Goal: Task Accomplishment & Management: Manage account settings

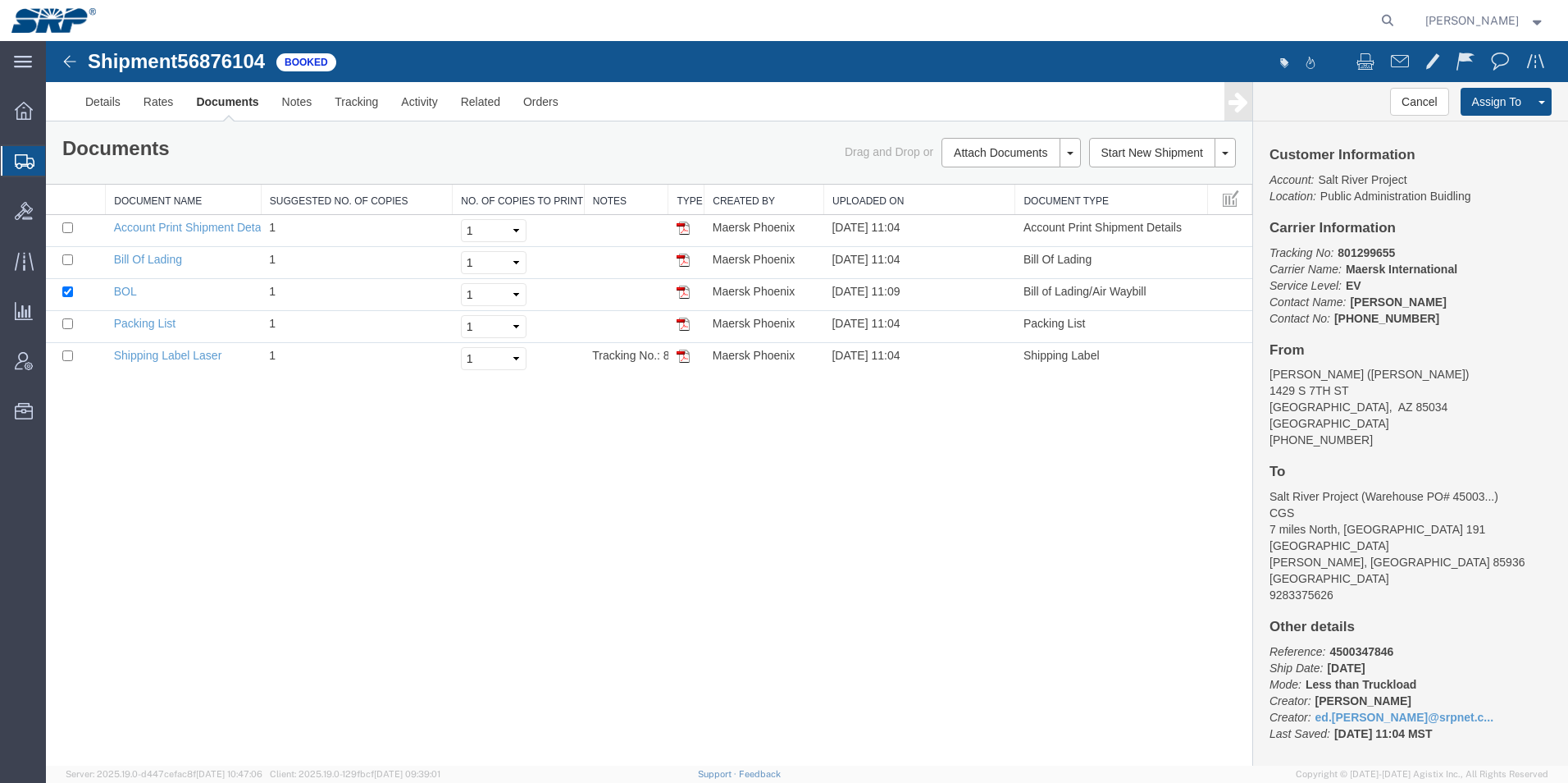
drag, startPoint x: 0, startPoint y: 0, endPoint x: 21, endPoint y: 161, distance: 162.4
click at [21, 161] on icon at bounding box center [24, 161] width 20 height 15
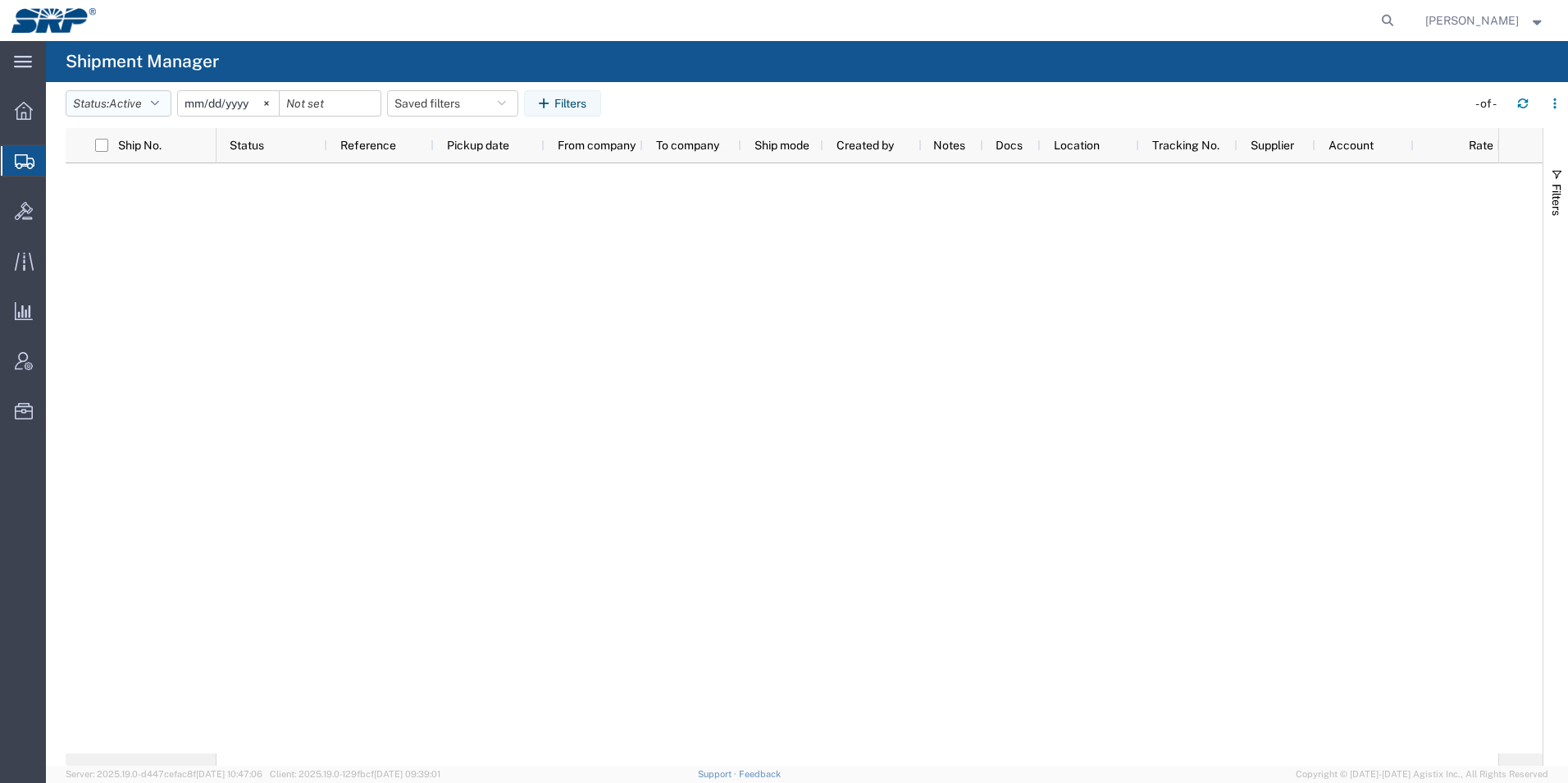
click at [167, 111] on button "Status: Active" at bounding box center [118, 103] width 106 height 26
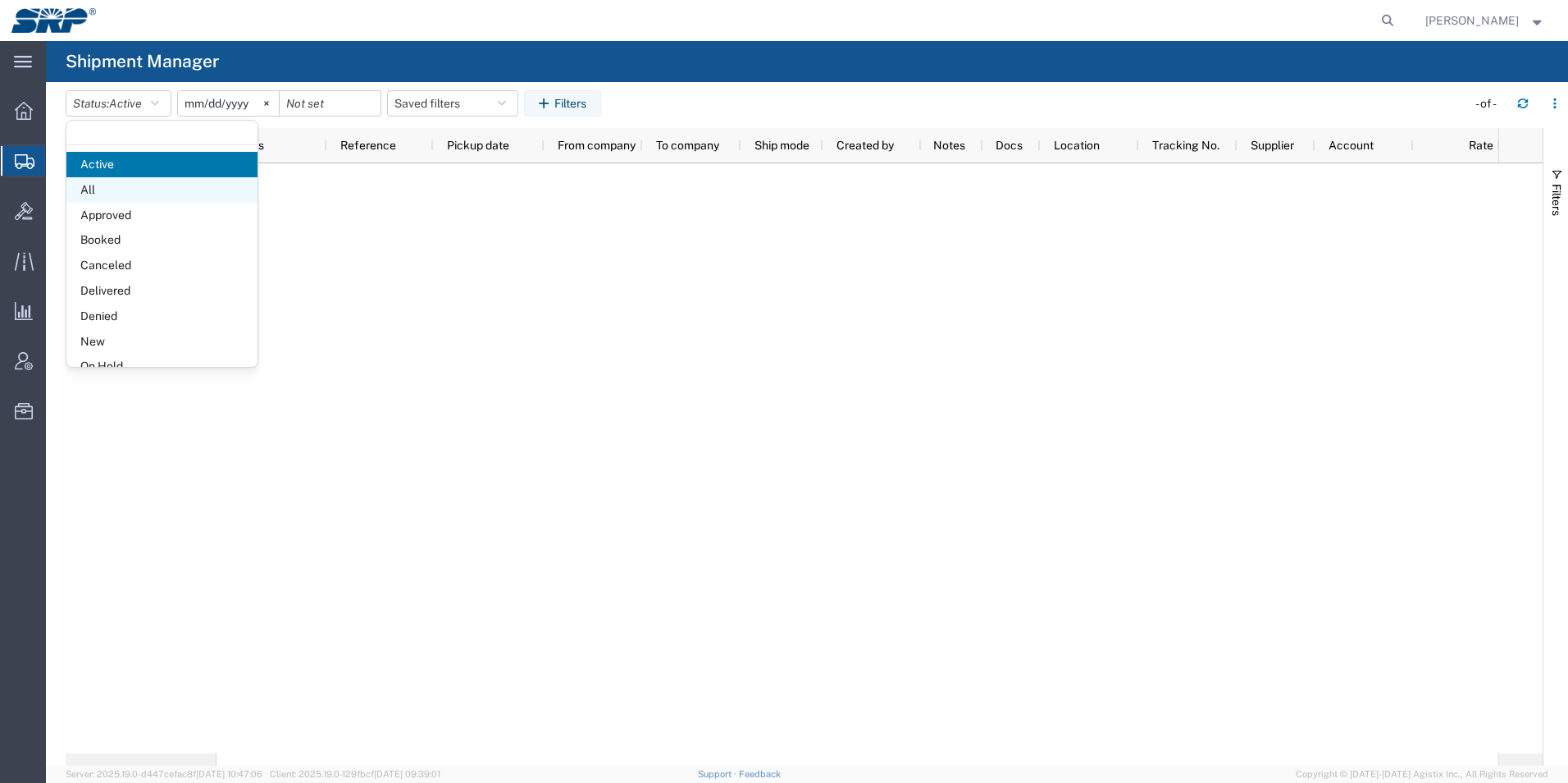
click at [126, 191] on span "All" at bounding box center [162, 190] width 191 height 25
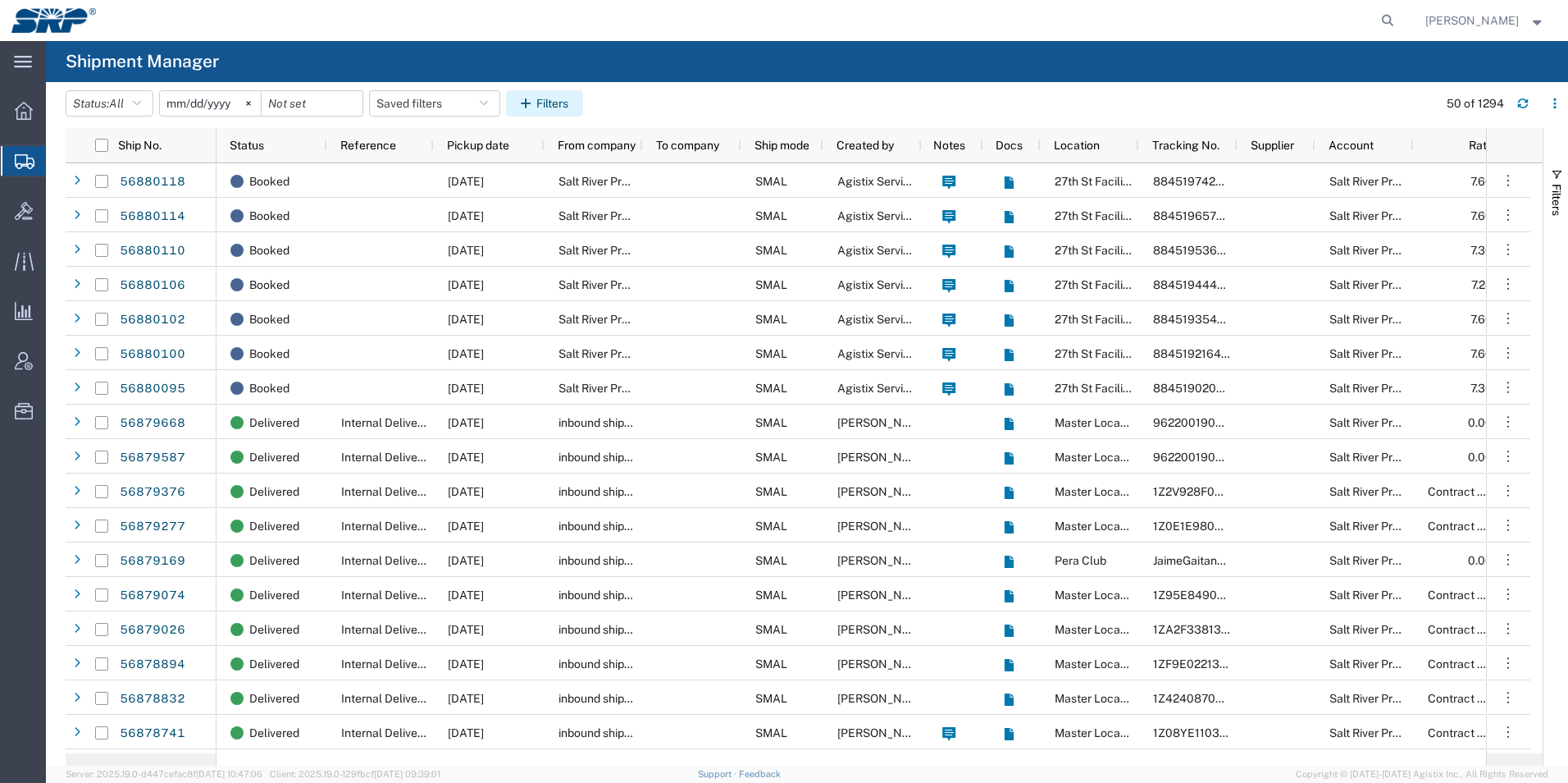
click at [571, 100] on button "Filters" at bounding box center [544, 103] width 77 height 26
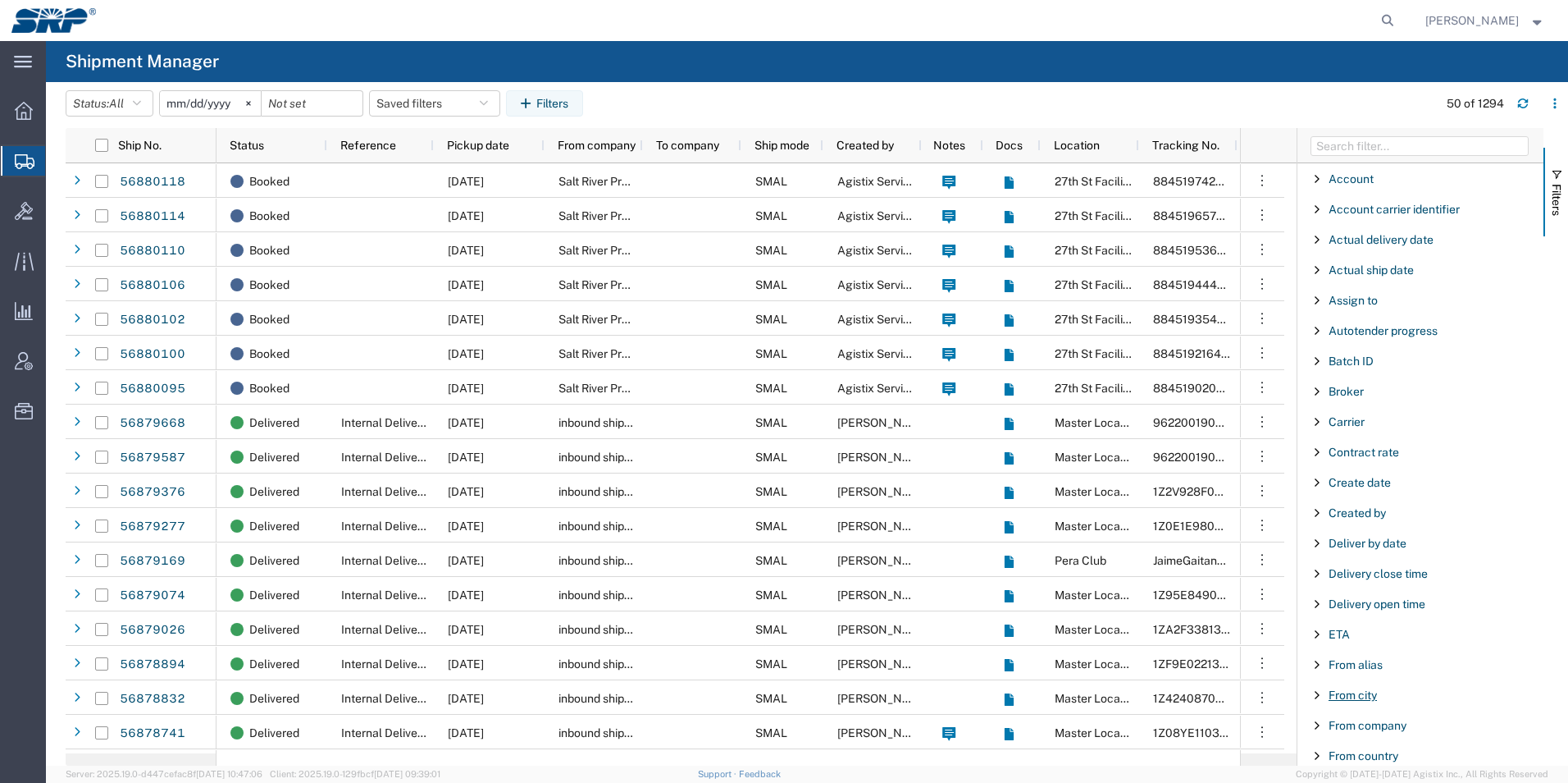
click at [1351, 695] on span "From city" at bounding box center [1353, 695] width 49 height 13
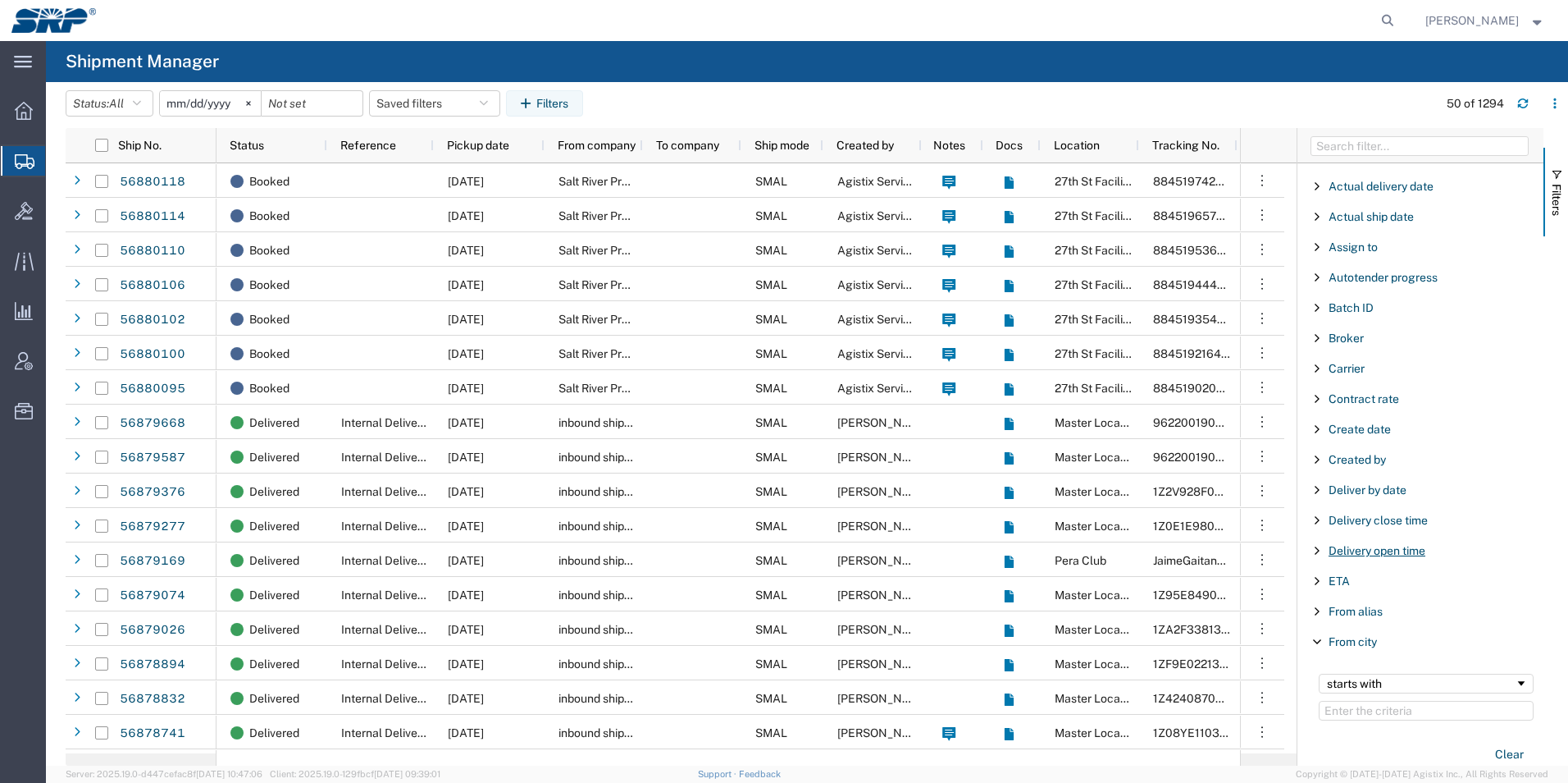
scroll to position [82, 0]
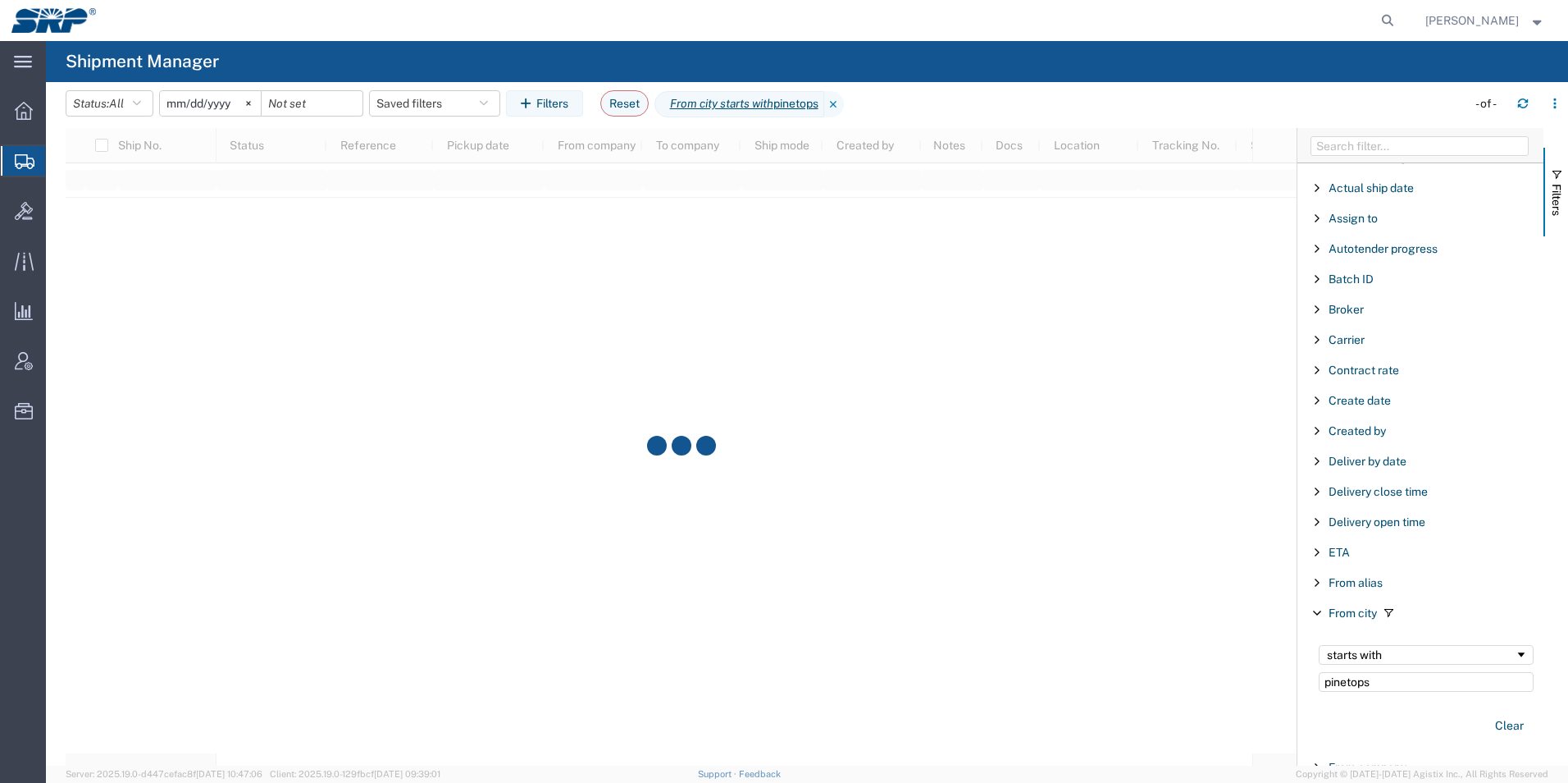
type input "pinetops"
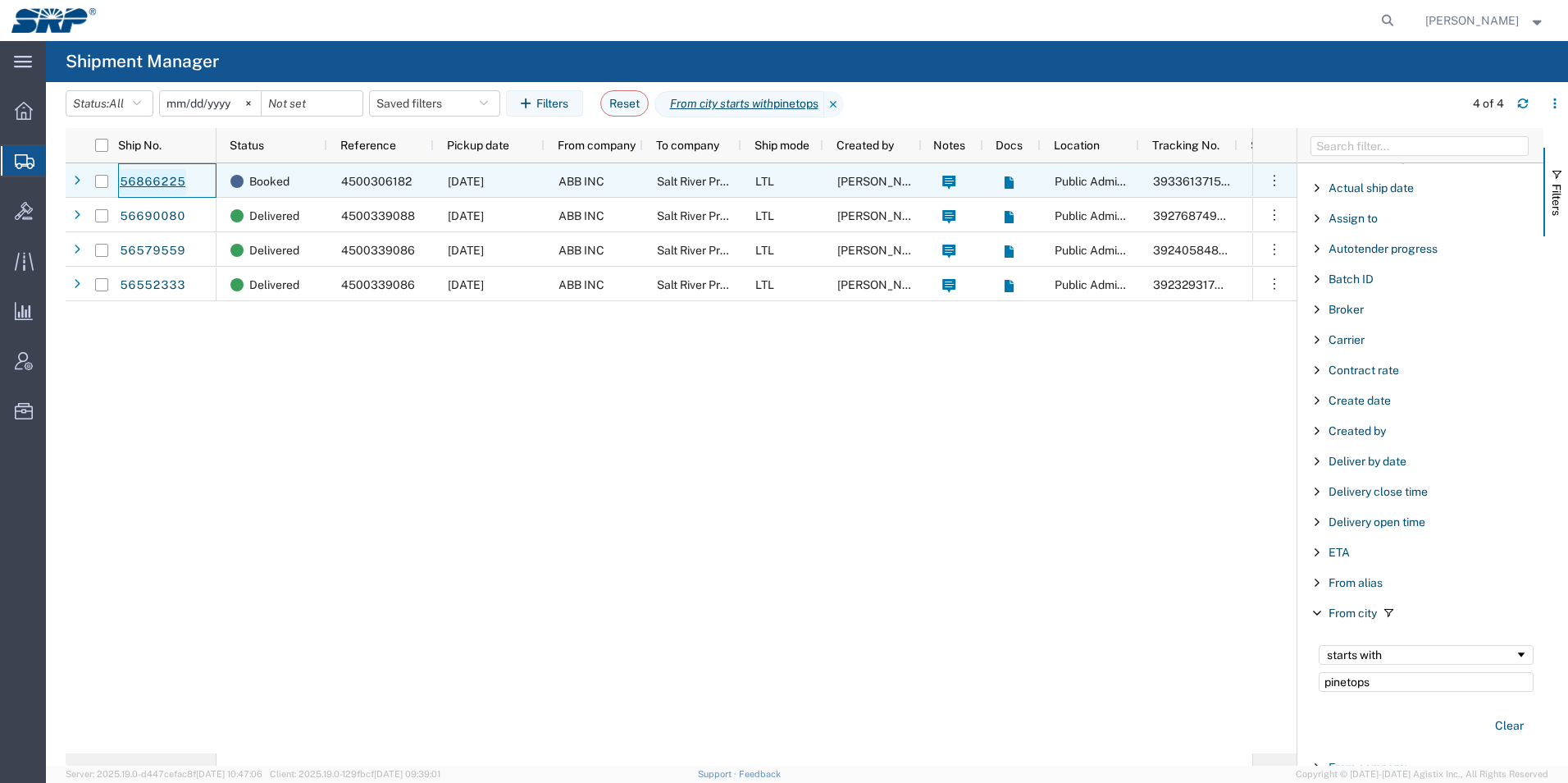
click at [174, 183] on link "56866225" at bounding box center [153, 182] width 68 height 26
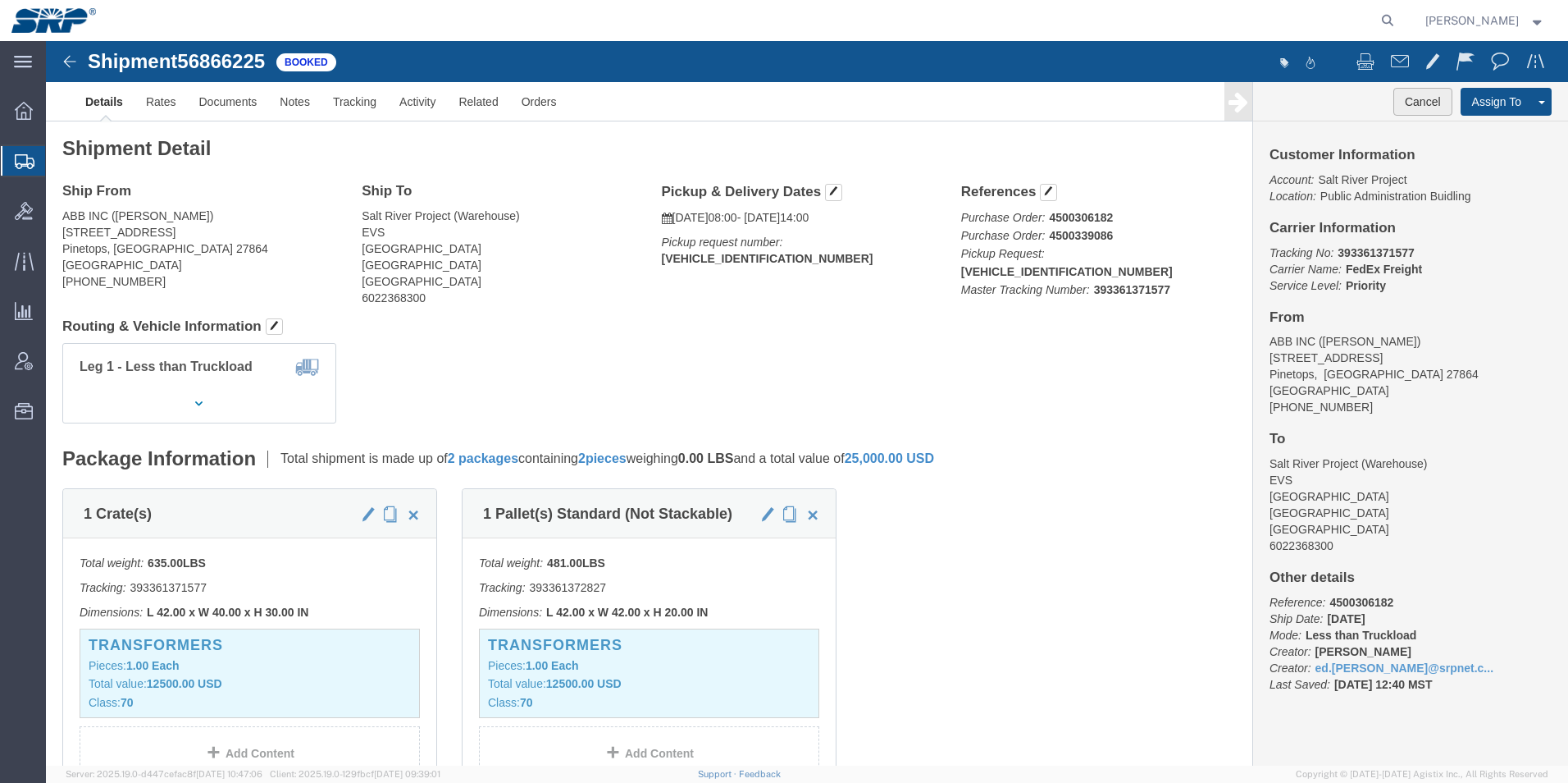
click button "Cancel"
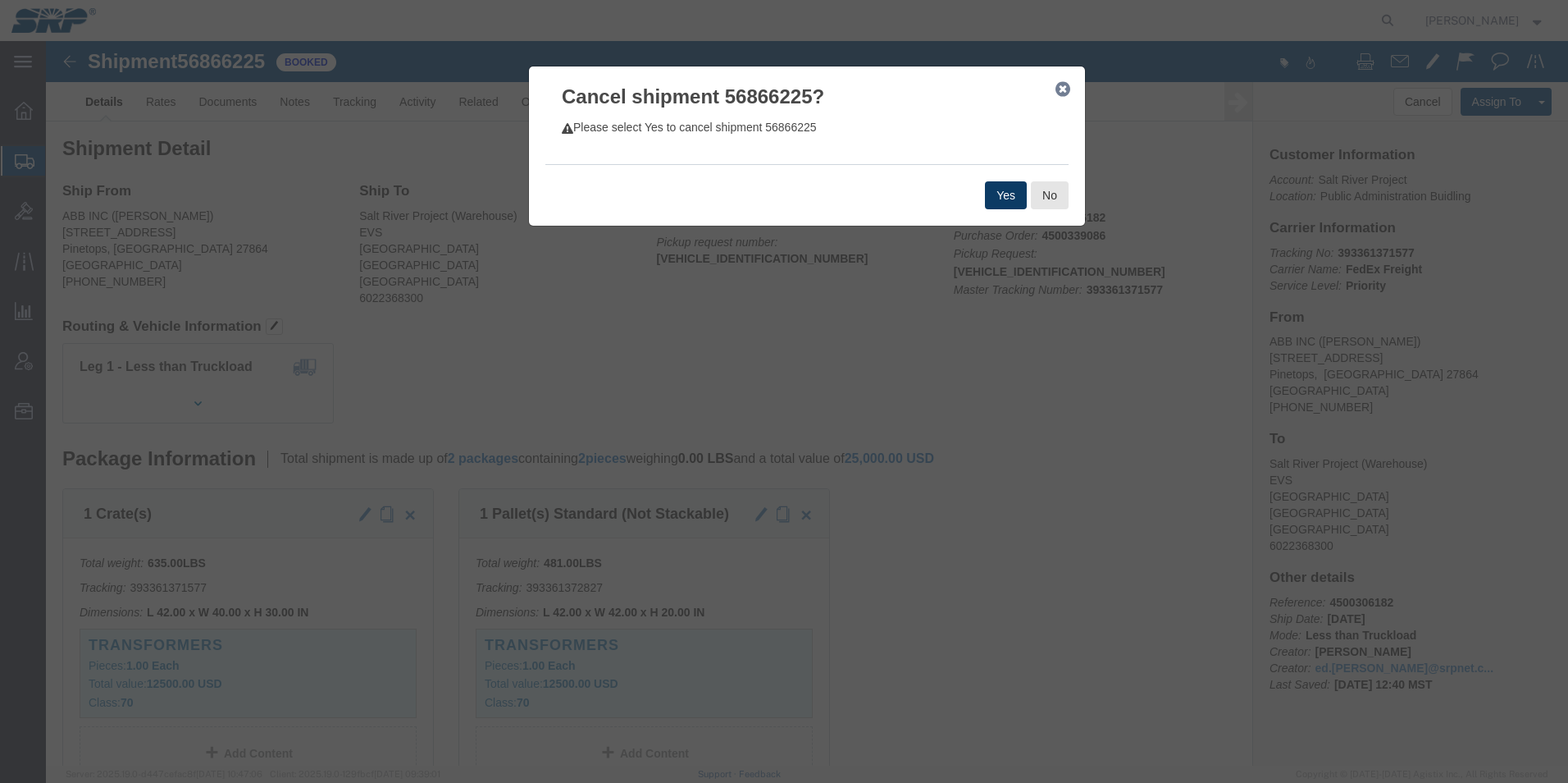
click button "Yes"
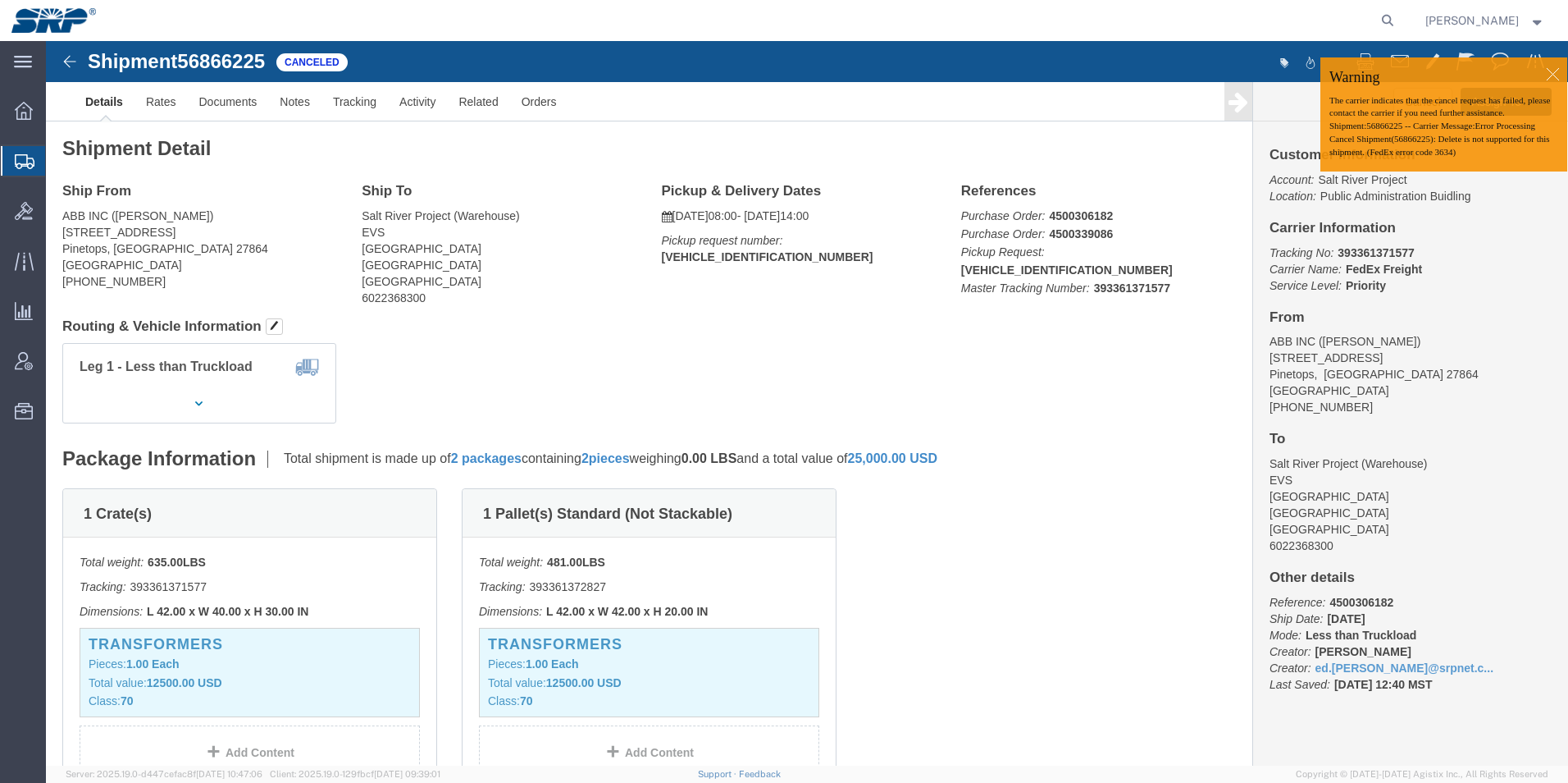
click div
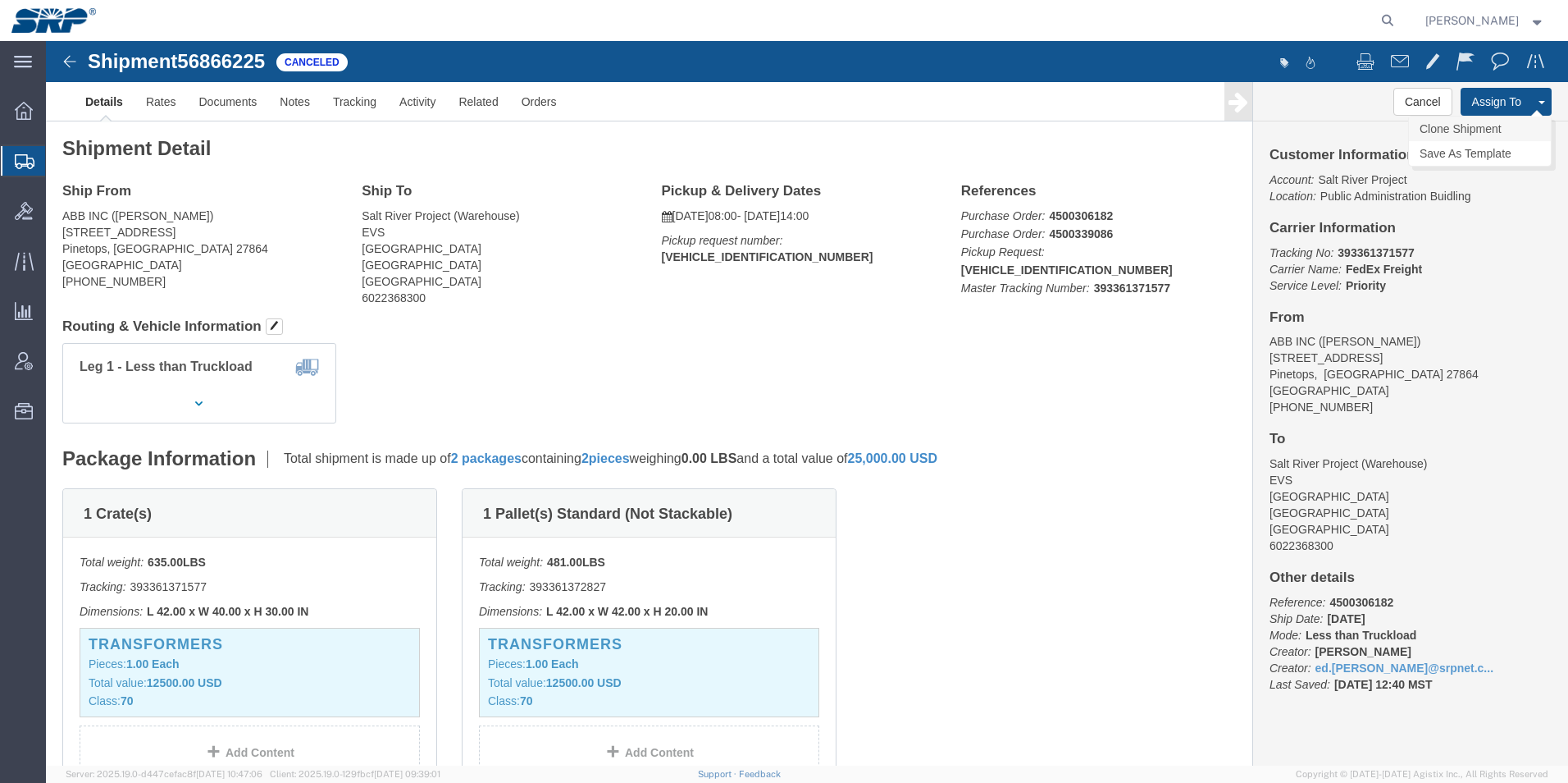
click link "Clone Shipment"
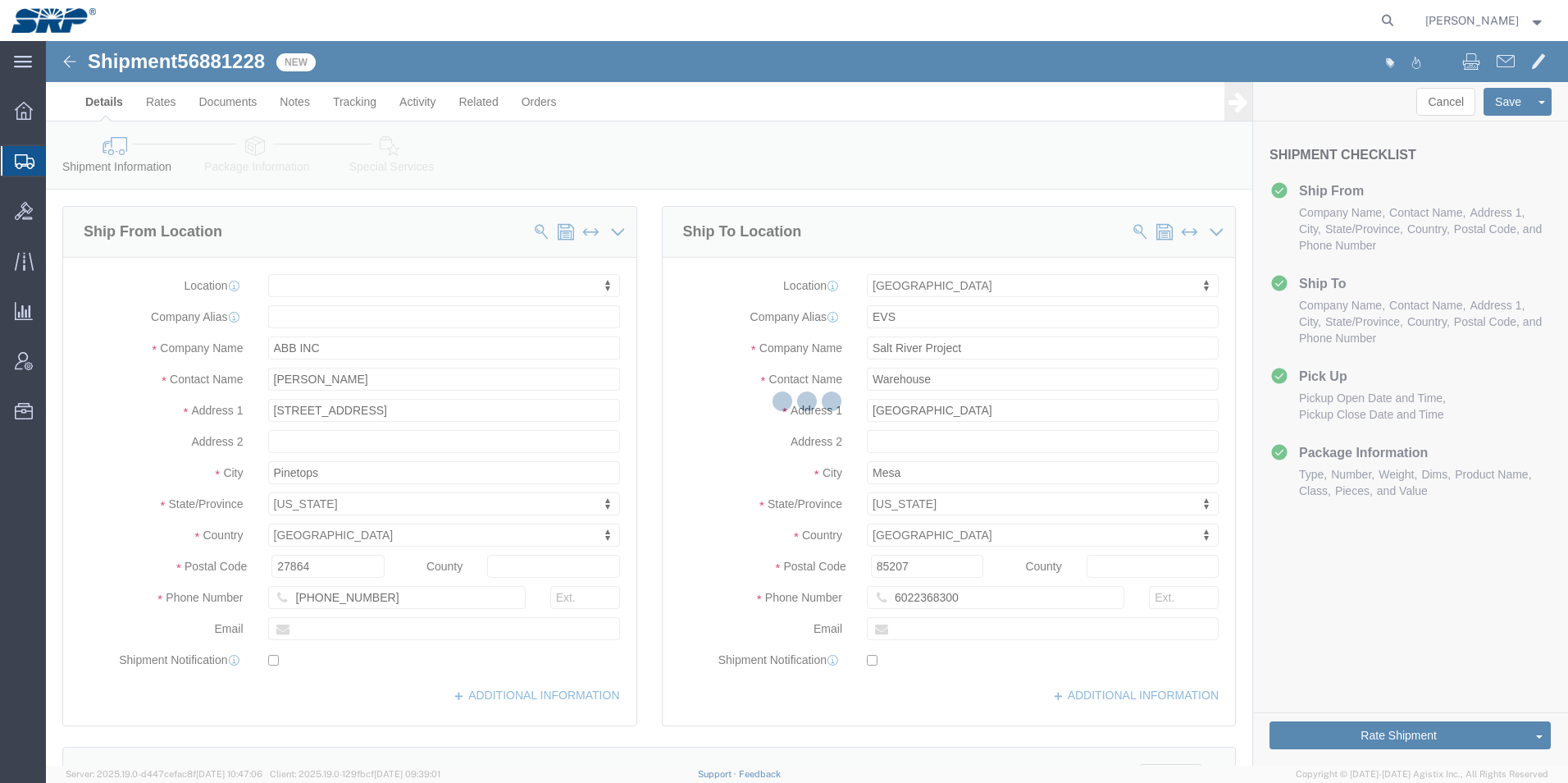
select select
select select "54819"
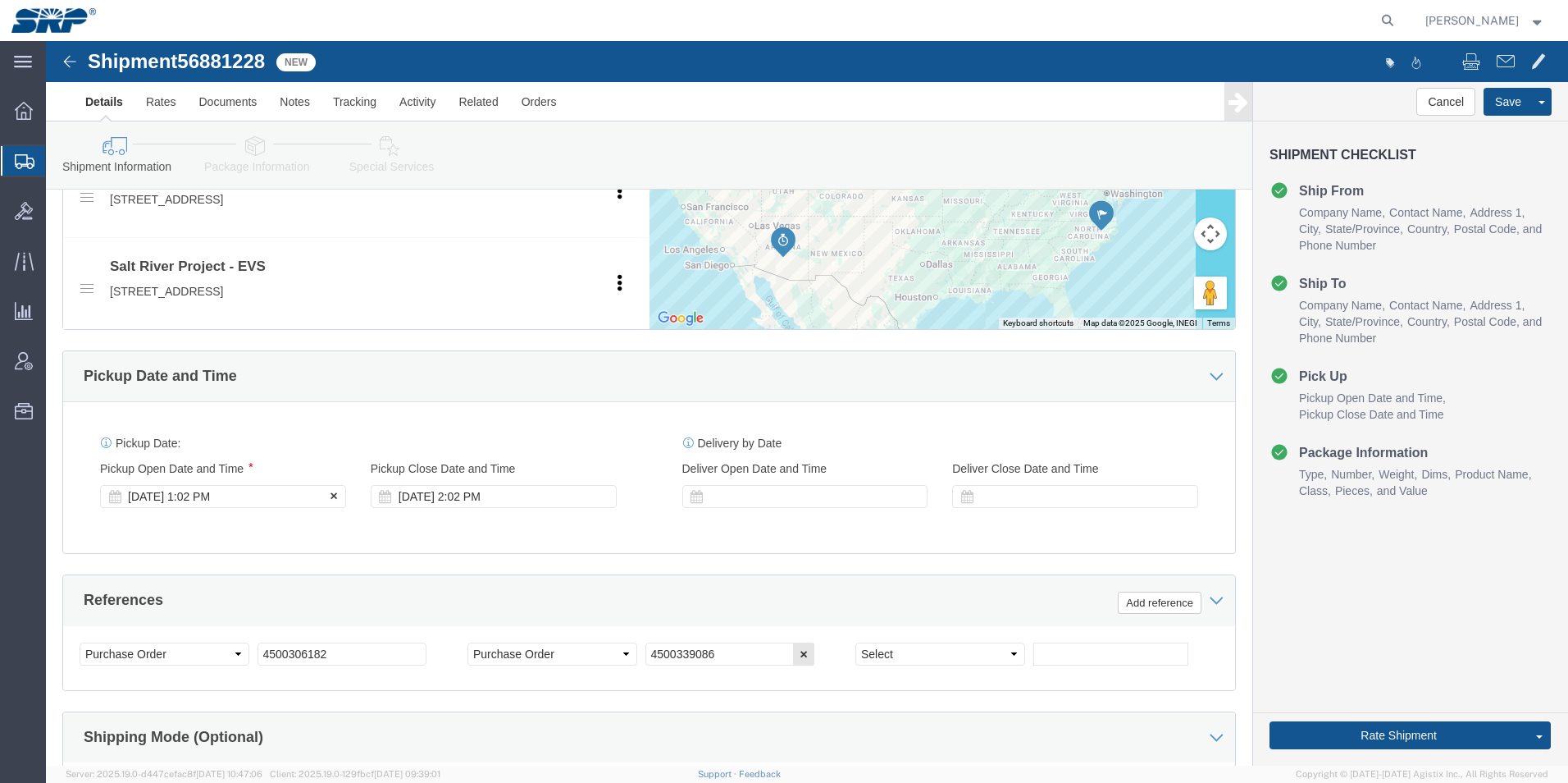
click div "[DATE] 1:02 PM"
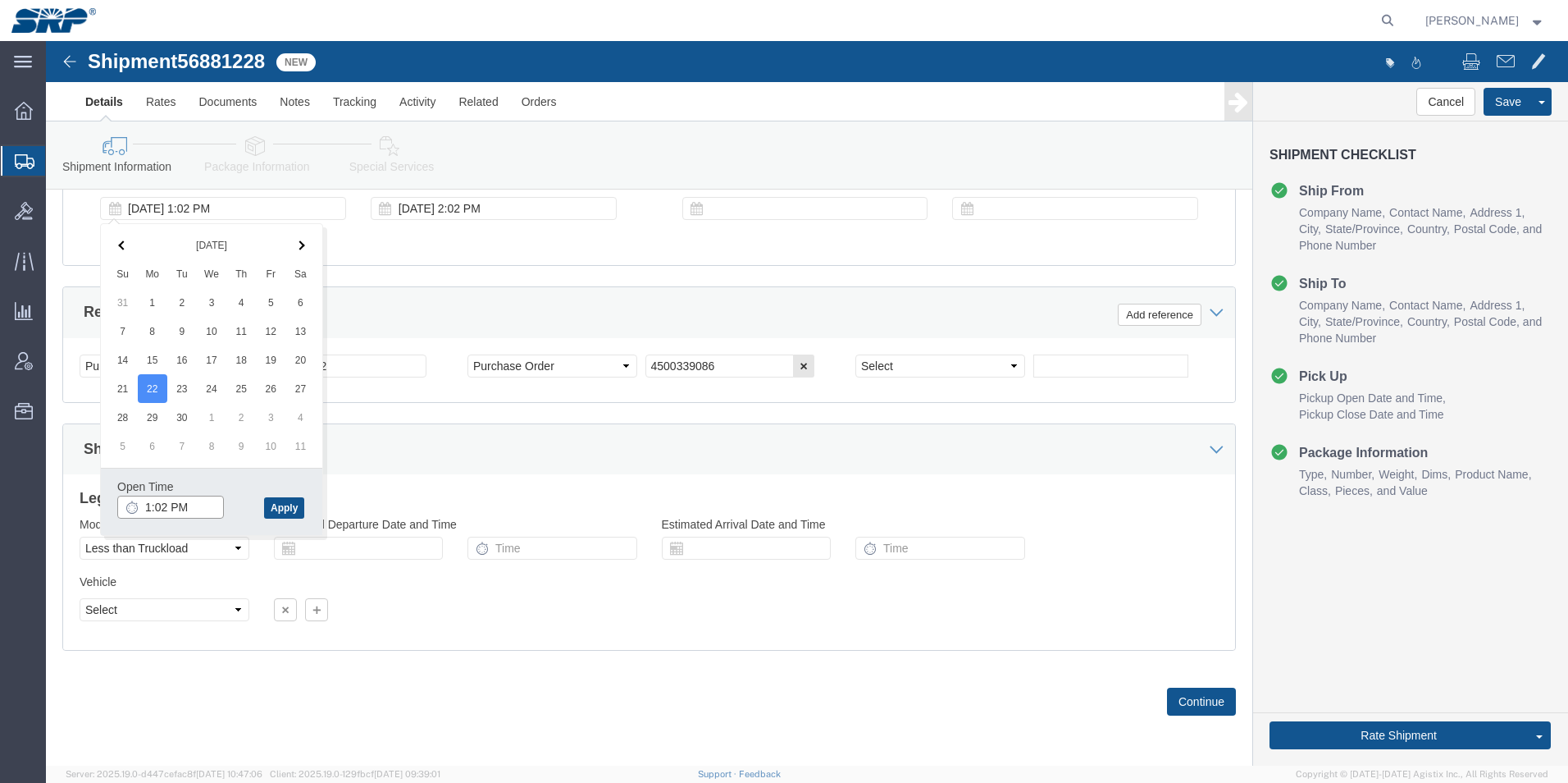
click input "1:02 PM"
type input "8:00 AM"
click button "Apply"
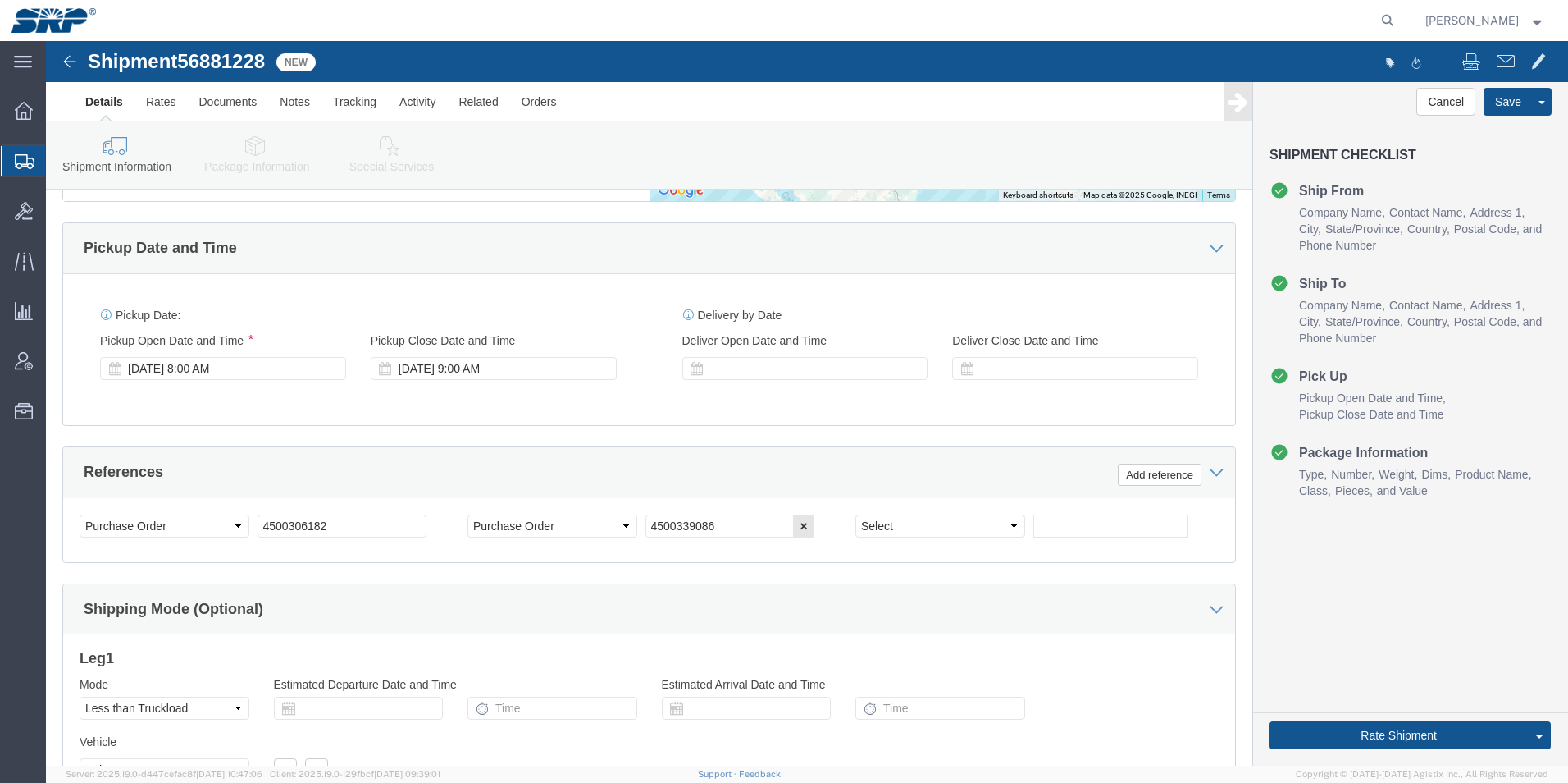
scroll to position [780, 0]
click div "[DATE] 9:00 AM"
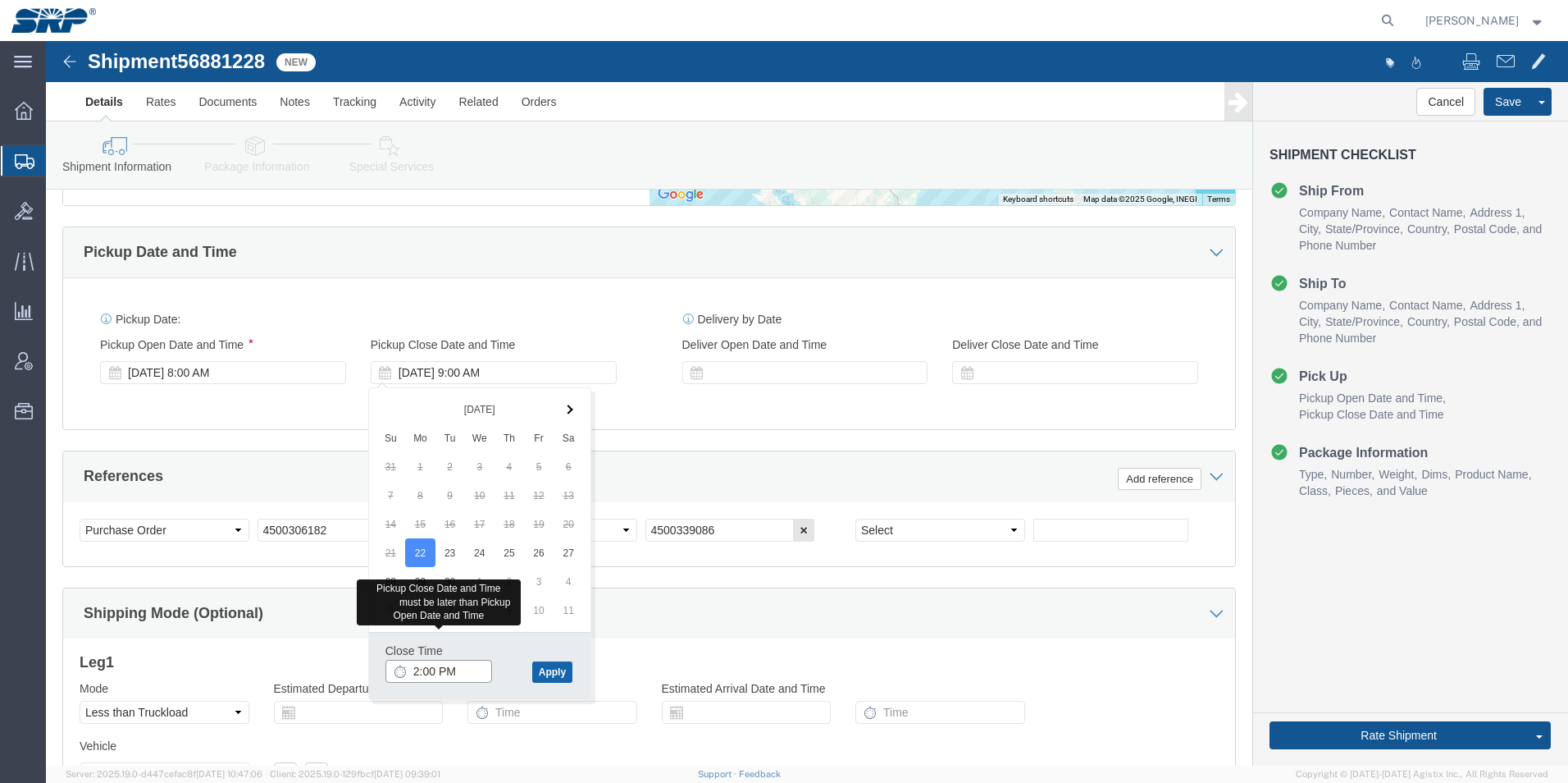
type input "2:00 PM"
click button "Apply"
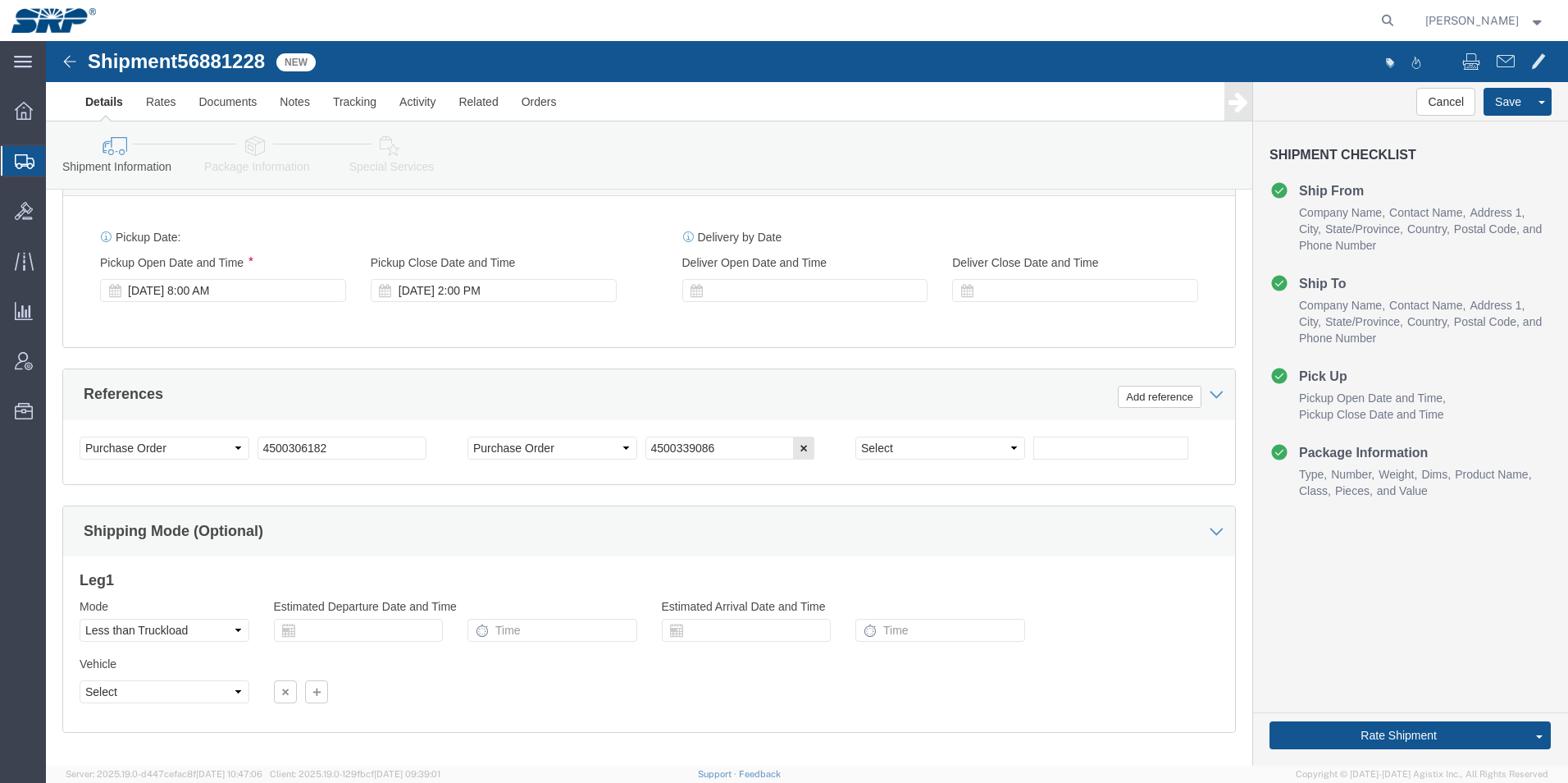
scroll to position [944, 0]
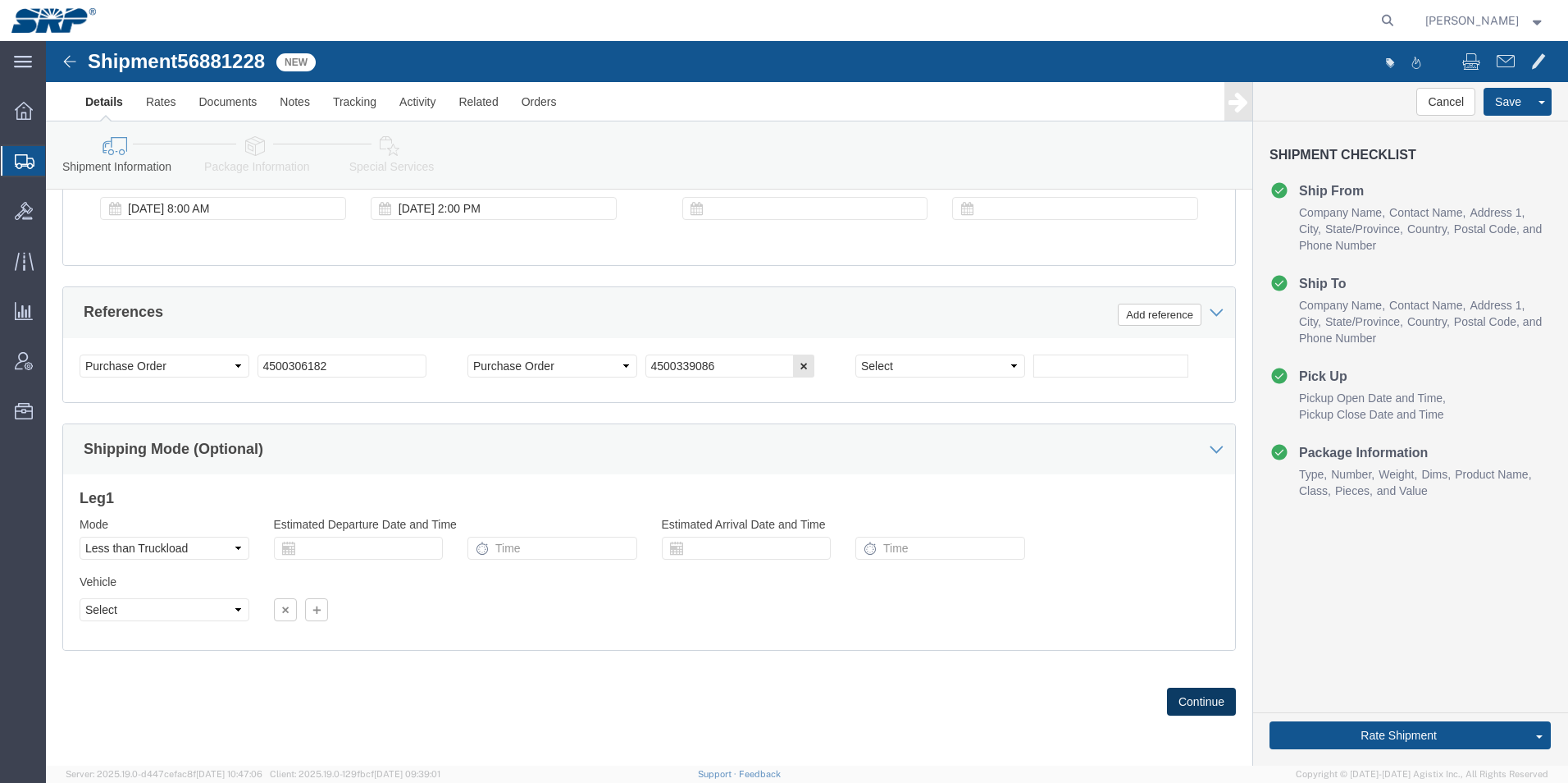
click button "Continue"
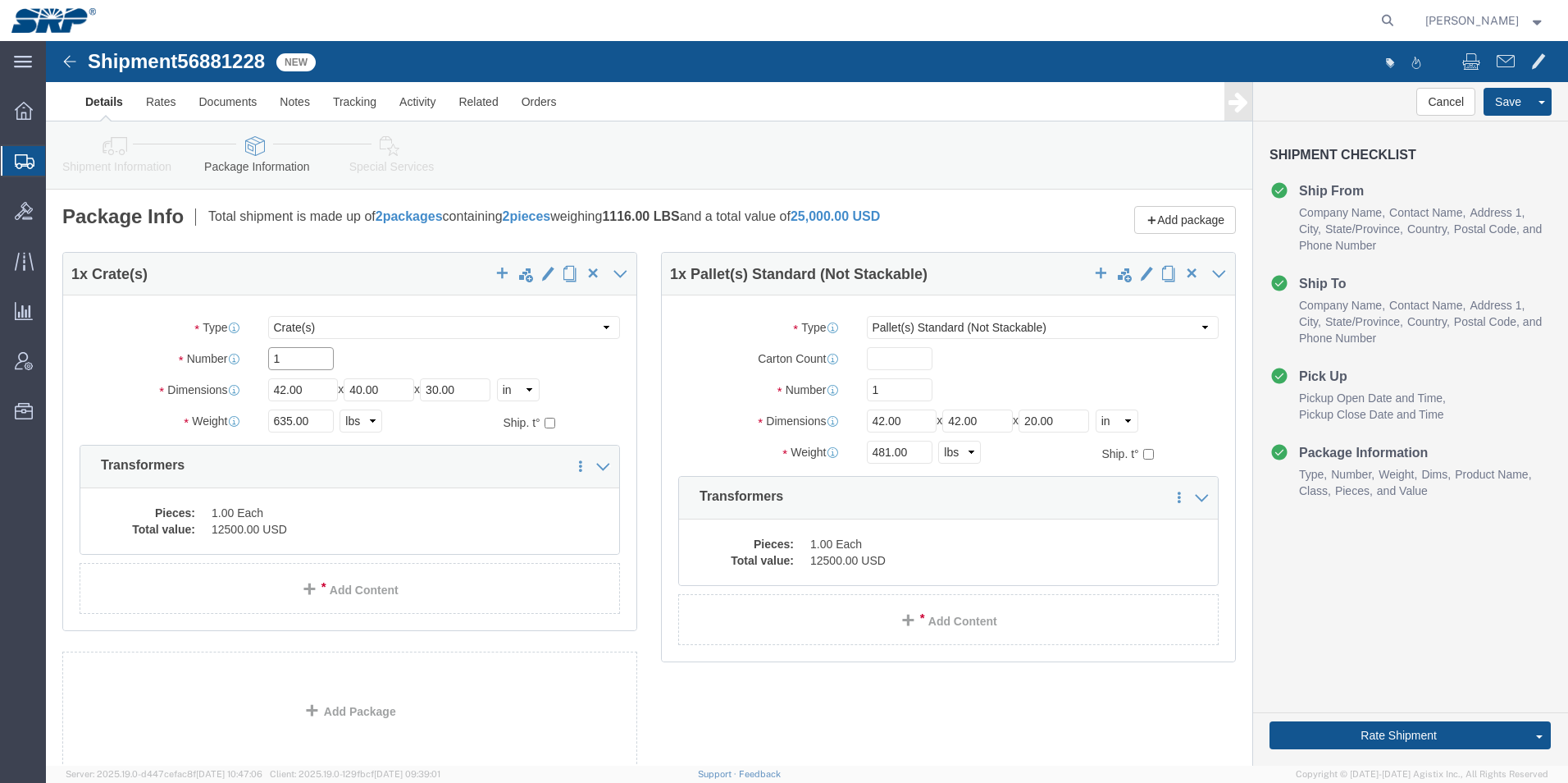
drag, startPoint x: 251, startPoint y: 319, endPoint x: 125, endPoint y: 296, distance: 128.1
click div "Package Type Select Bale(s) Basket(s) Bolt(s) Bottle(s) Buckets Bulk Bundle(s) …"
type input "2"
drag, startPoint x: 272, startPoint y: 380, endPoint x: 145, endPoint y: 380, distance: 127.0
click div "Weight 635.00 Select kgs lbs Ship. t°"
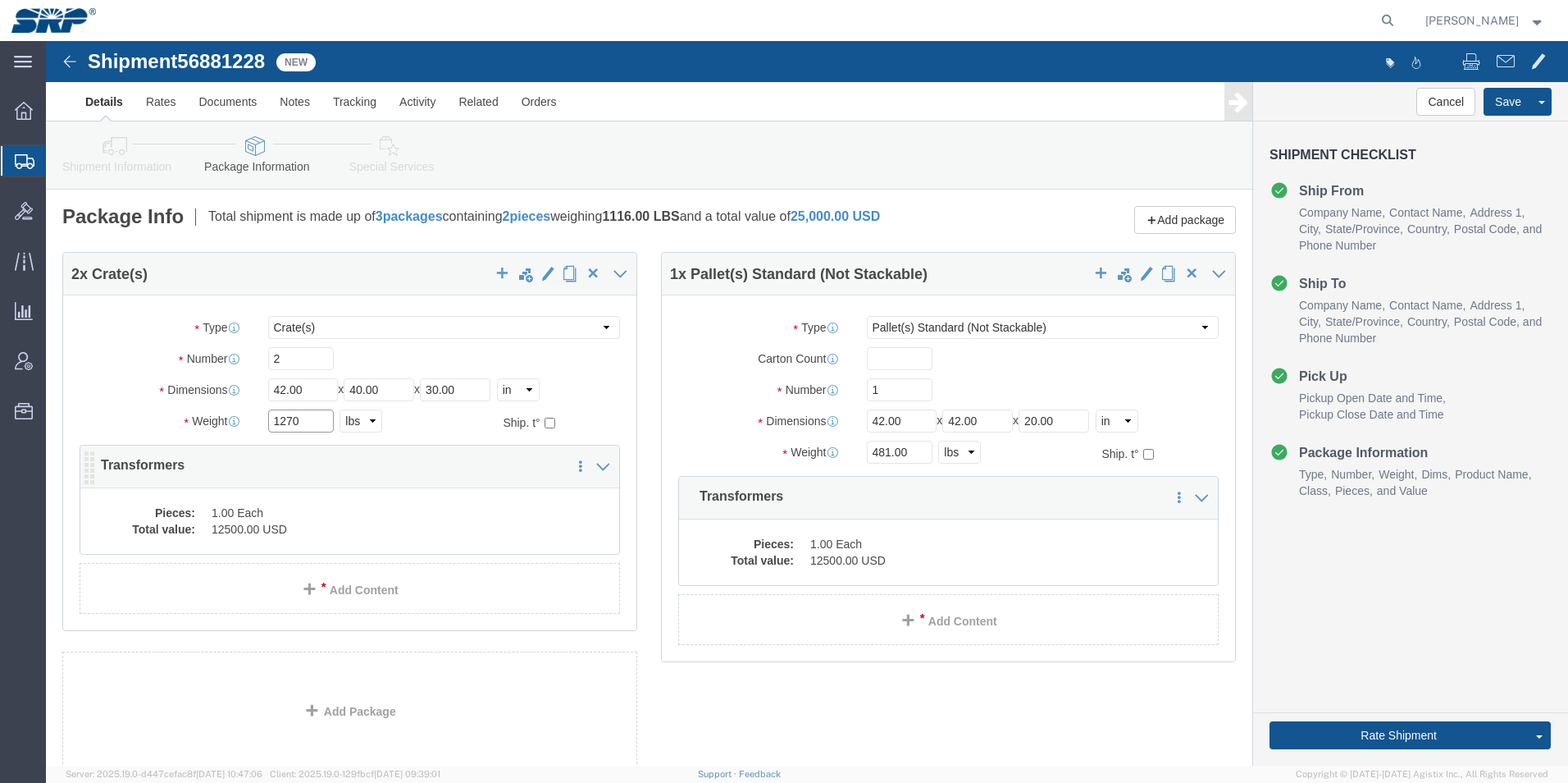
type input "1270"
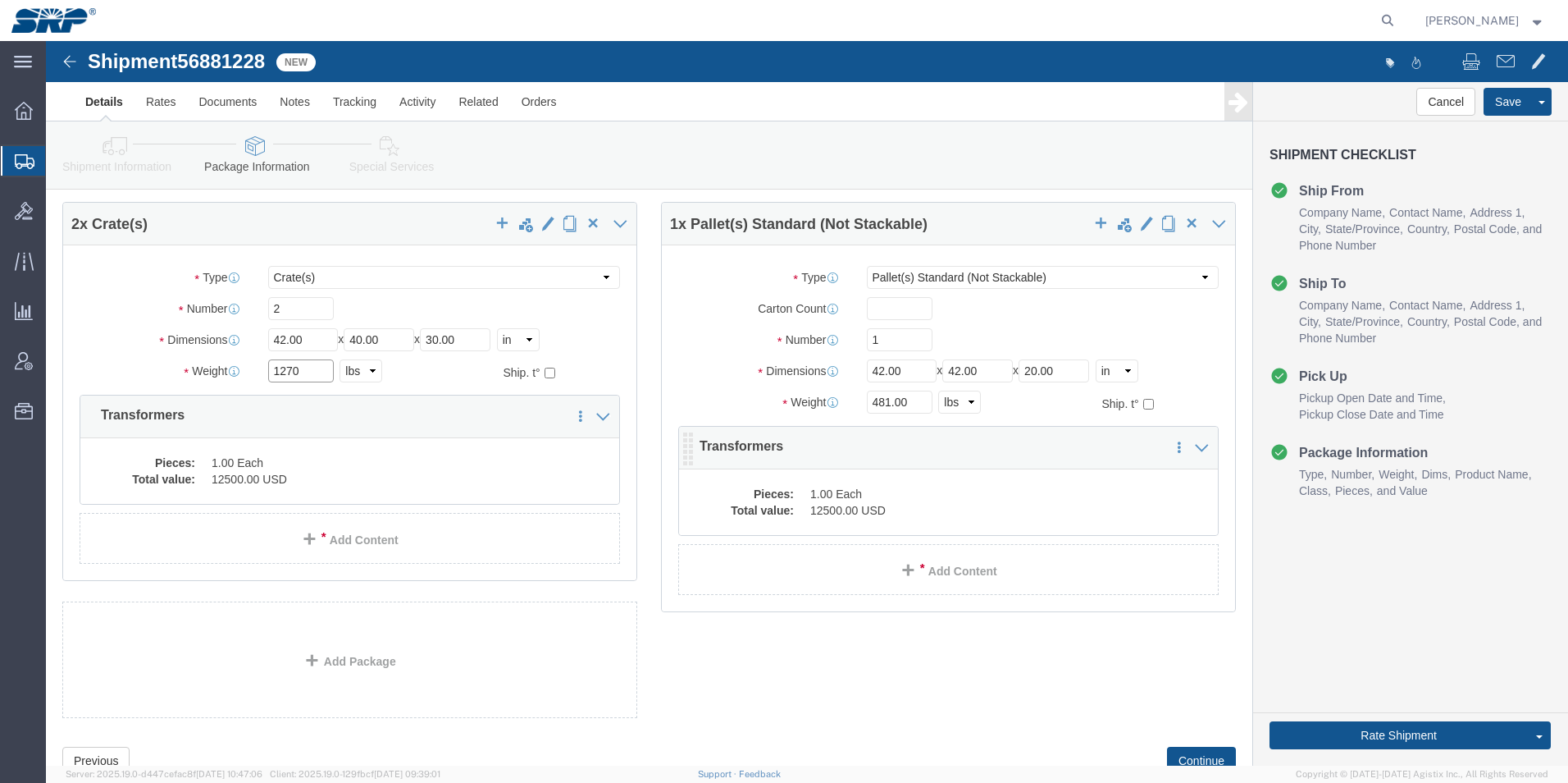
scroll to position [109, 0]
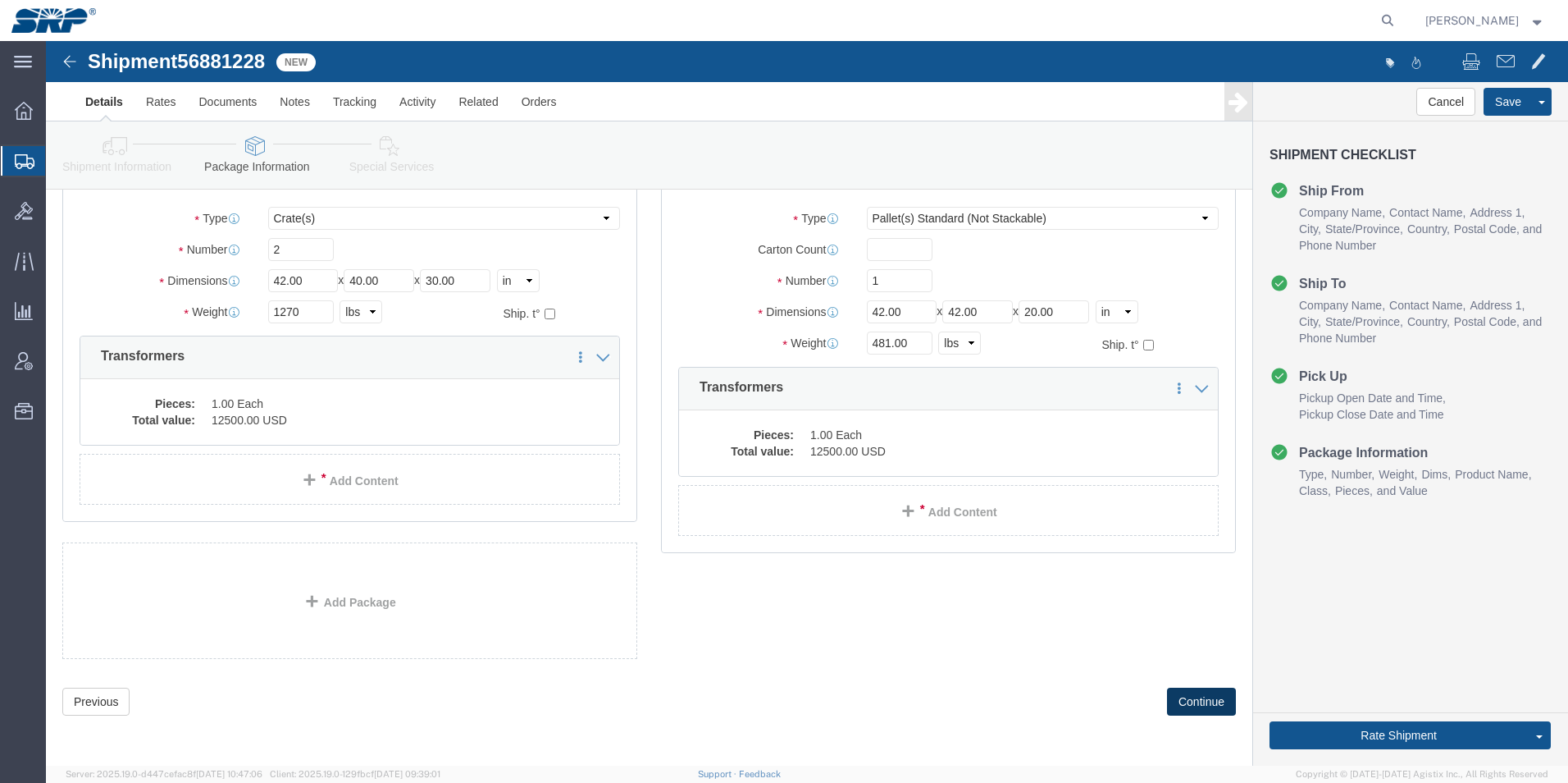
click button "Continue"
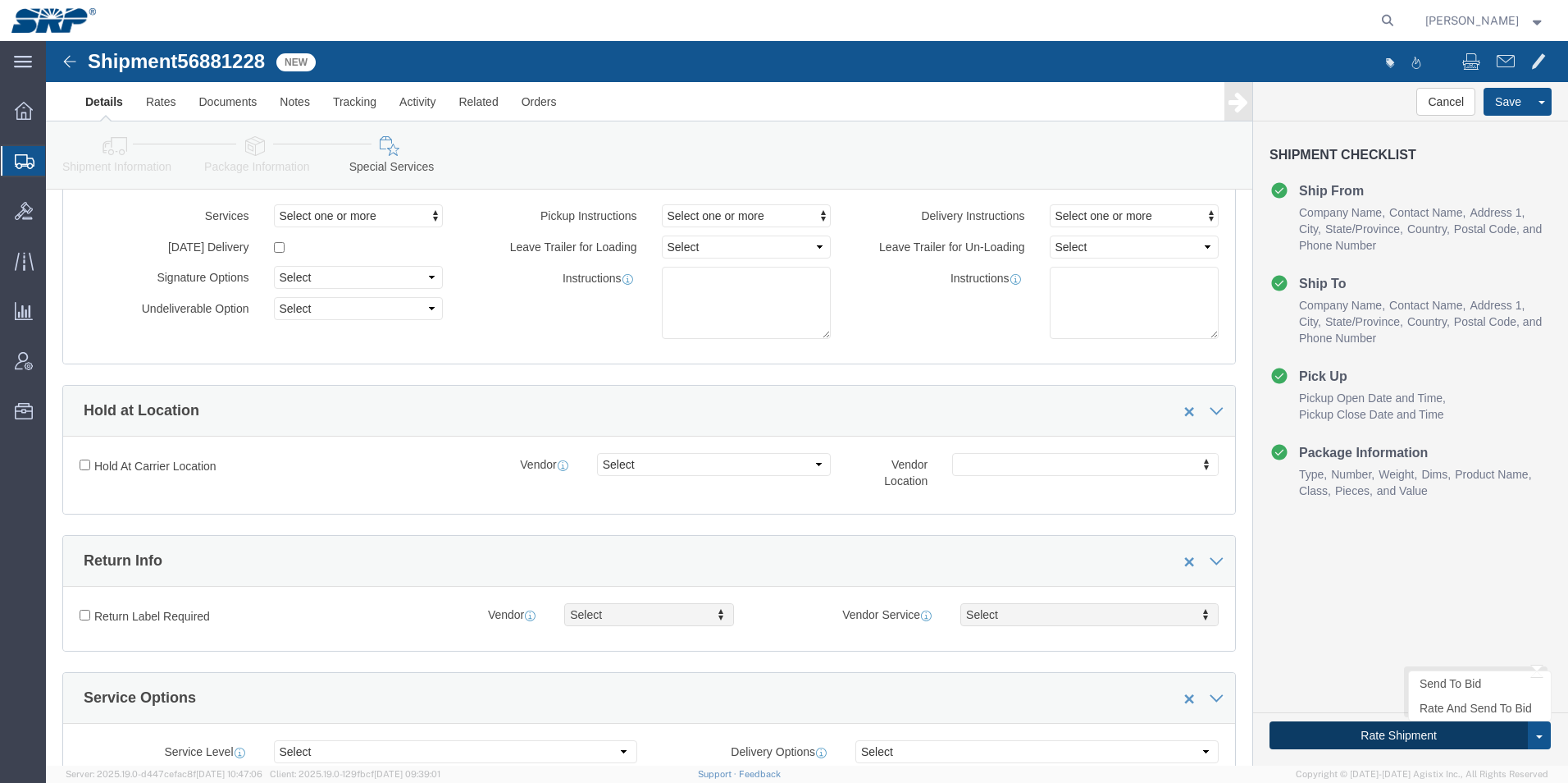
click button "Rate Shipment"
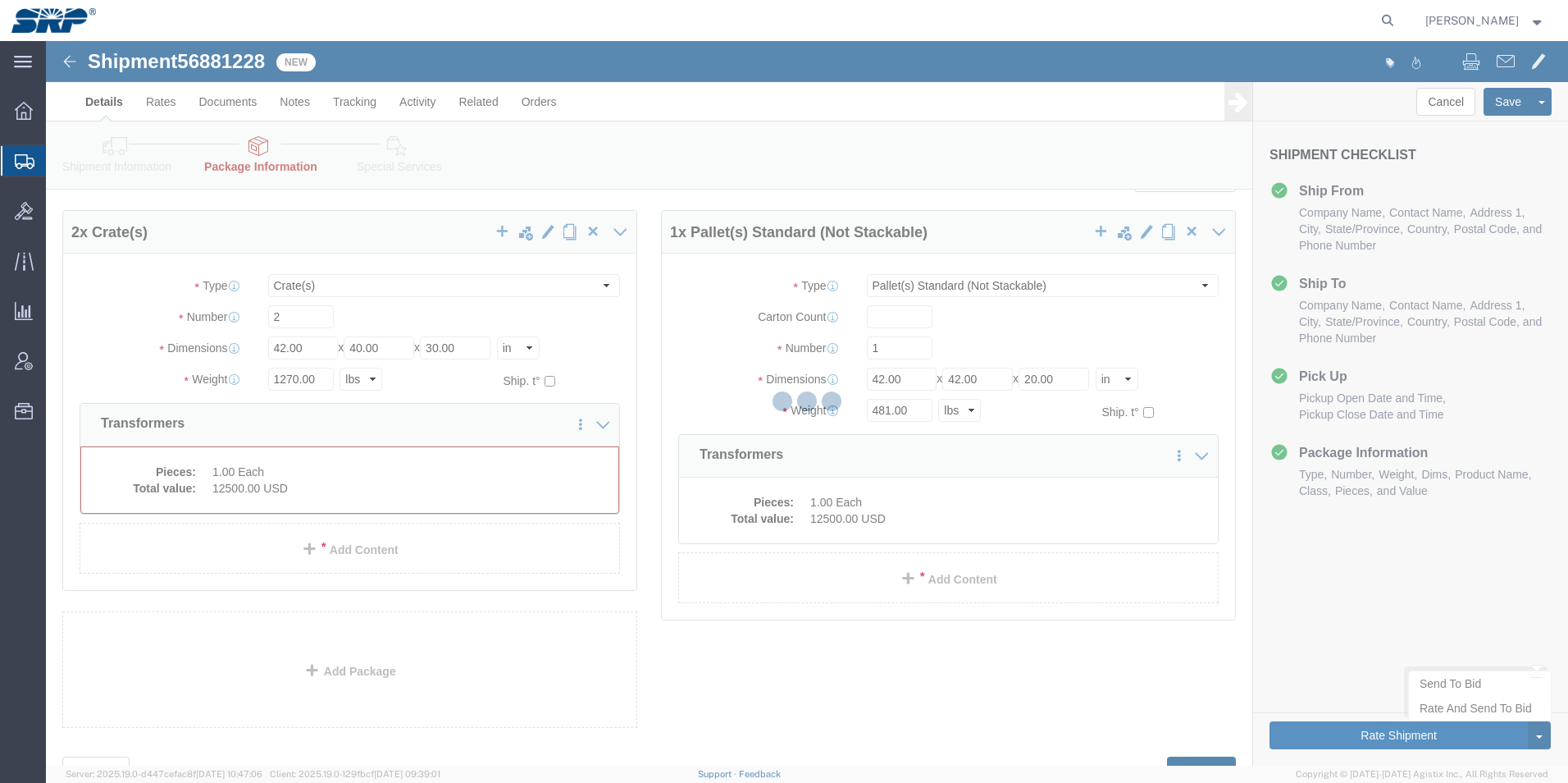
scroll to position [0, 0]
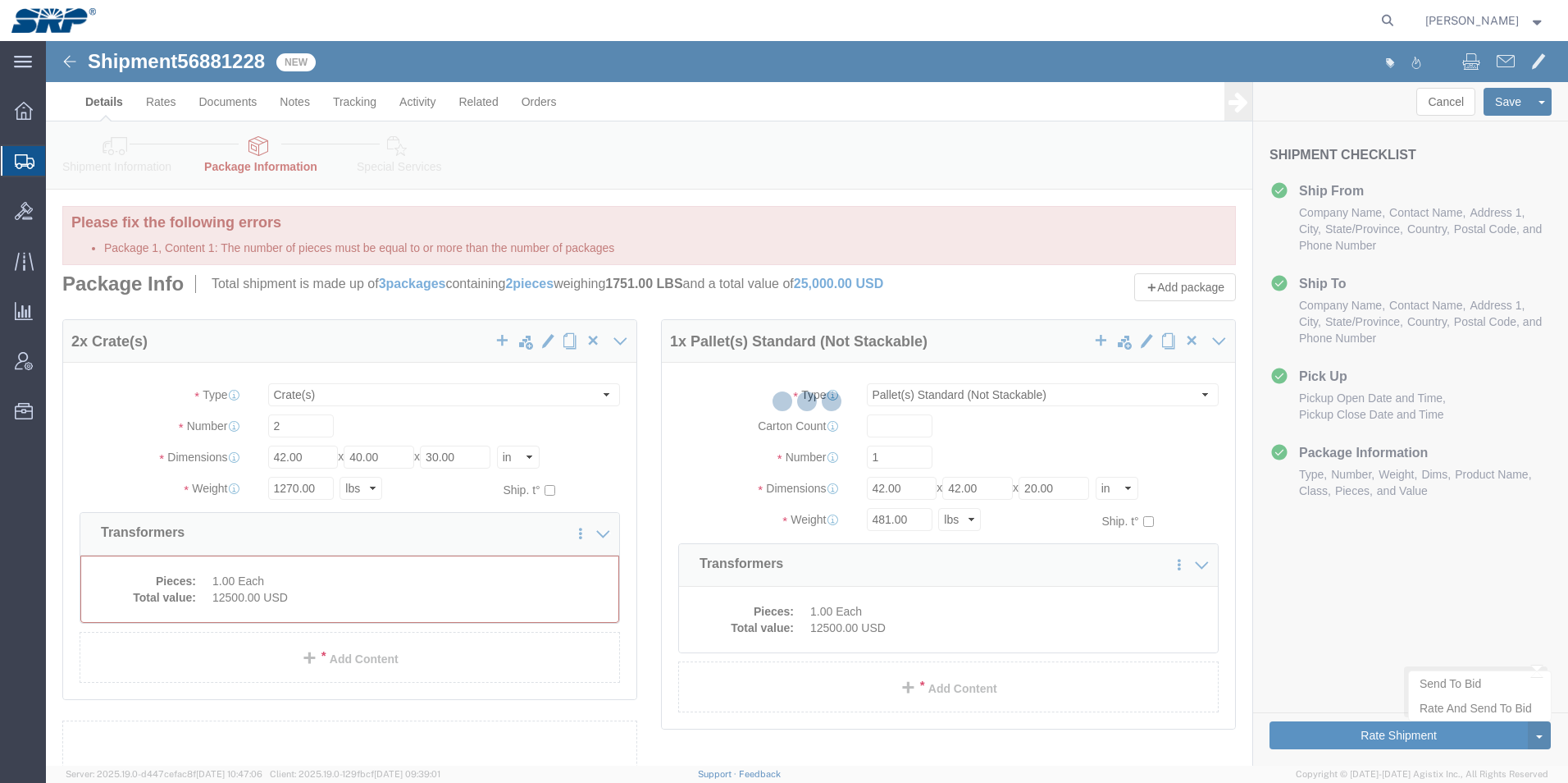
select select "CRAT"
select select "PSNS"
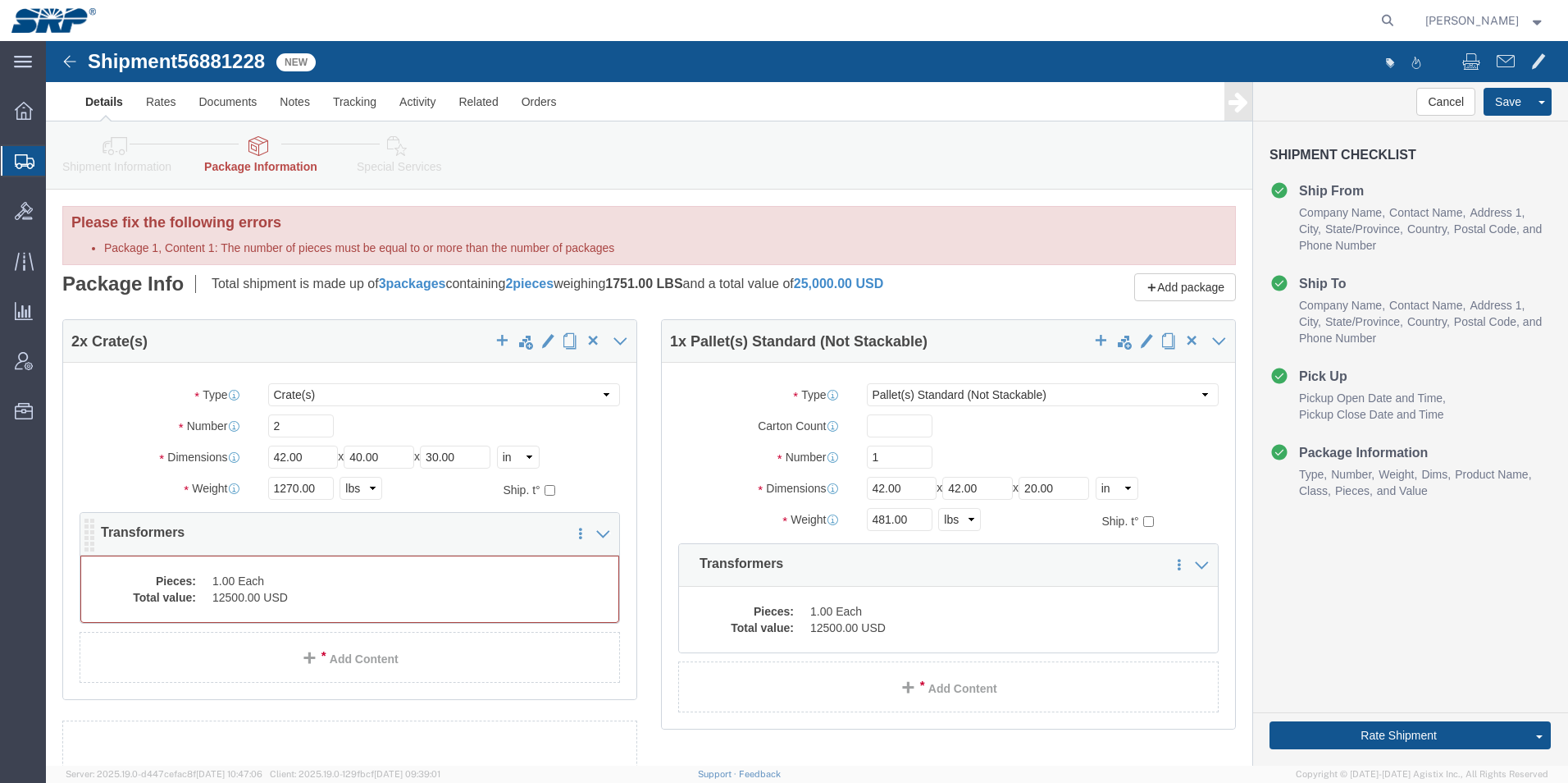
click dd "12500.00 USD"
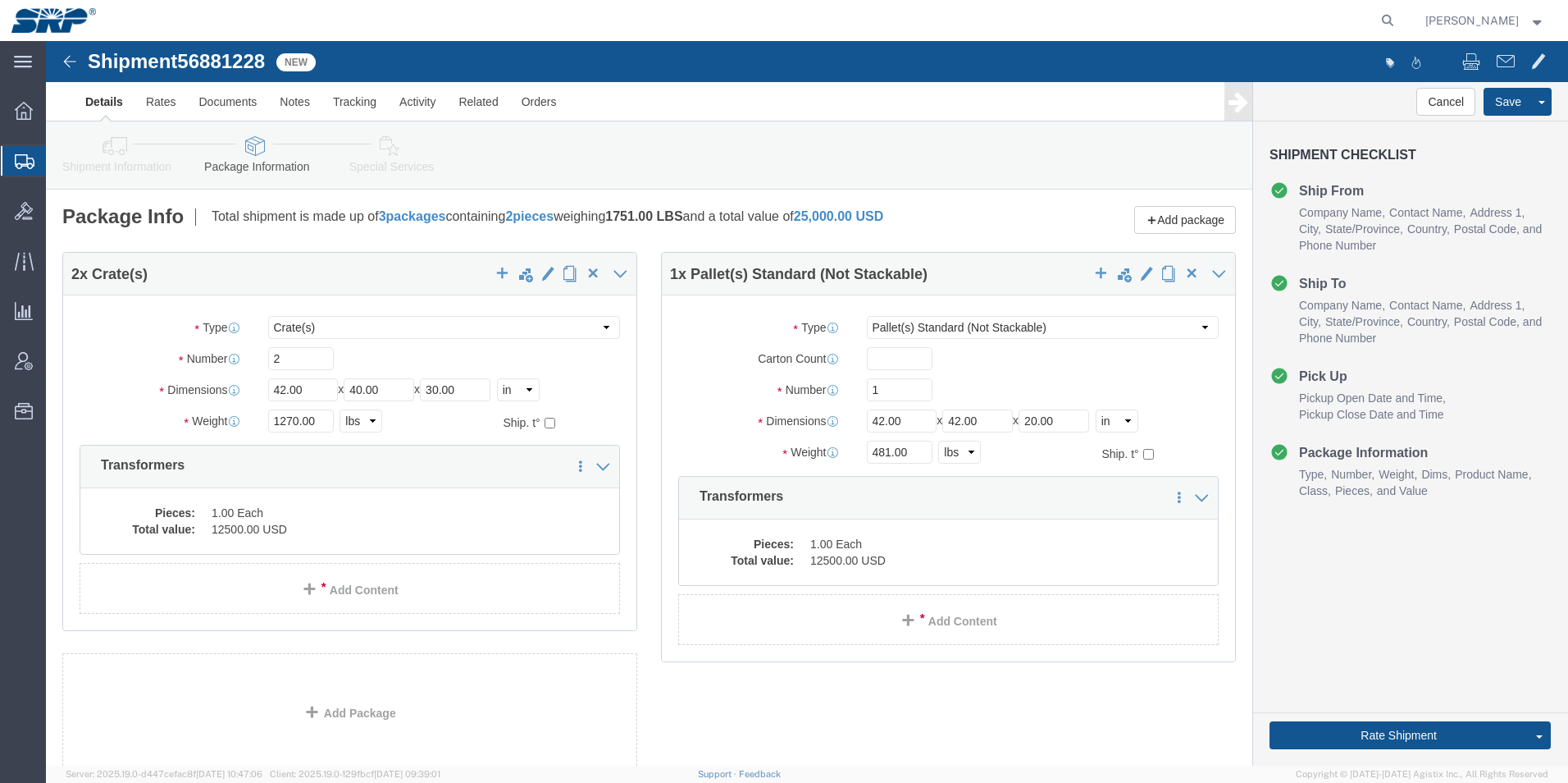
click div
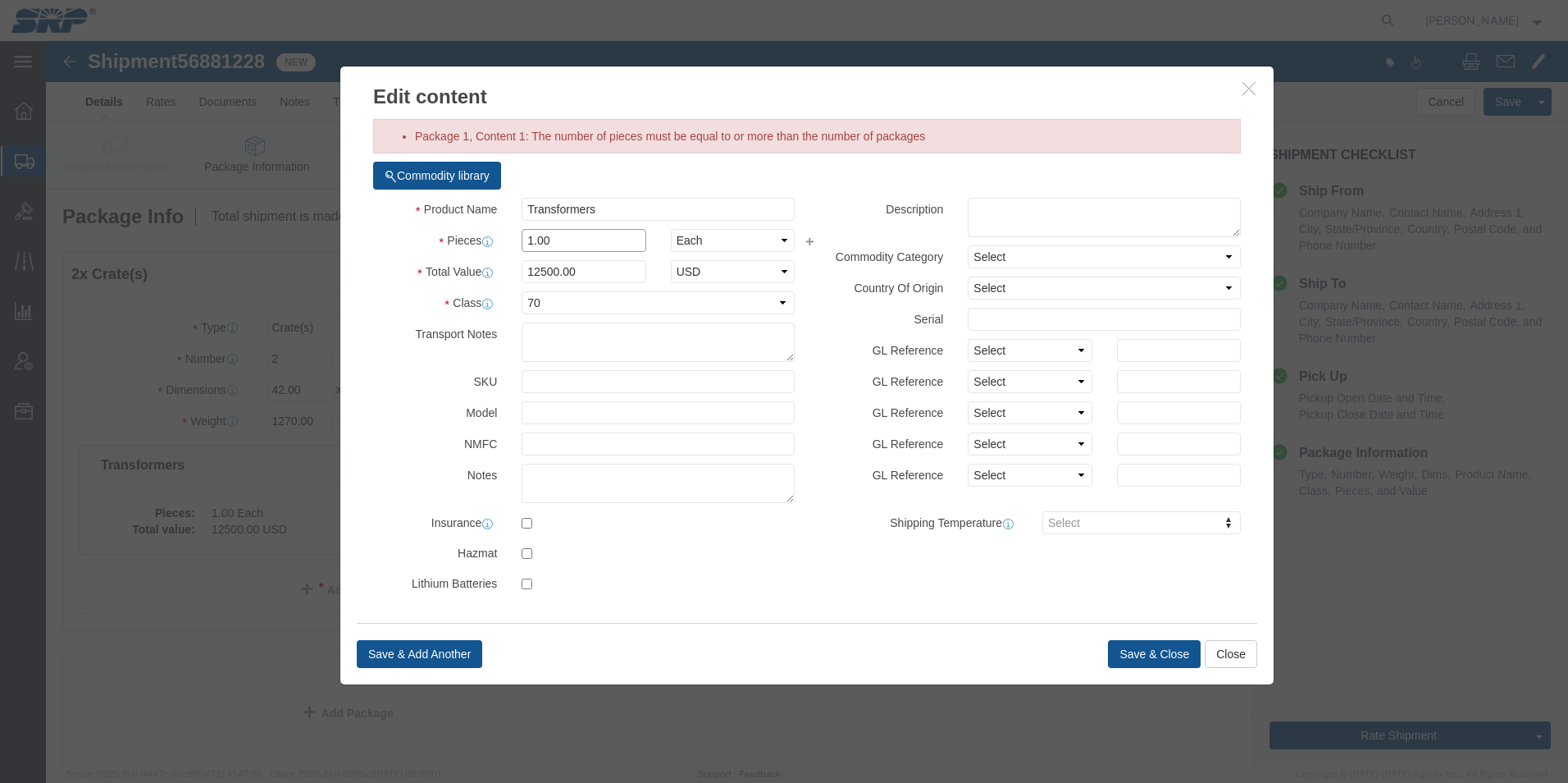
drag, startPoint x: 525, startPoint y: 196, endPoint x: 285, endPoint y: 200, distance: 240.0
click div "Edit content Package 1, Content 1: The number of pieces must be equal to or mor…"
type input "2"
type input "25000"
click button "Save & Close"
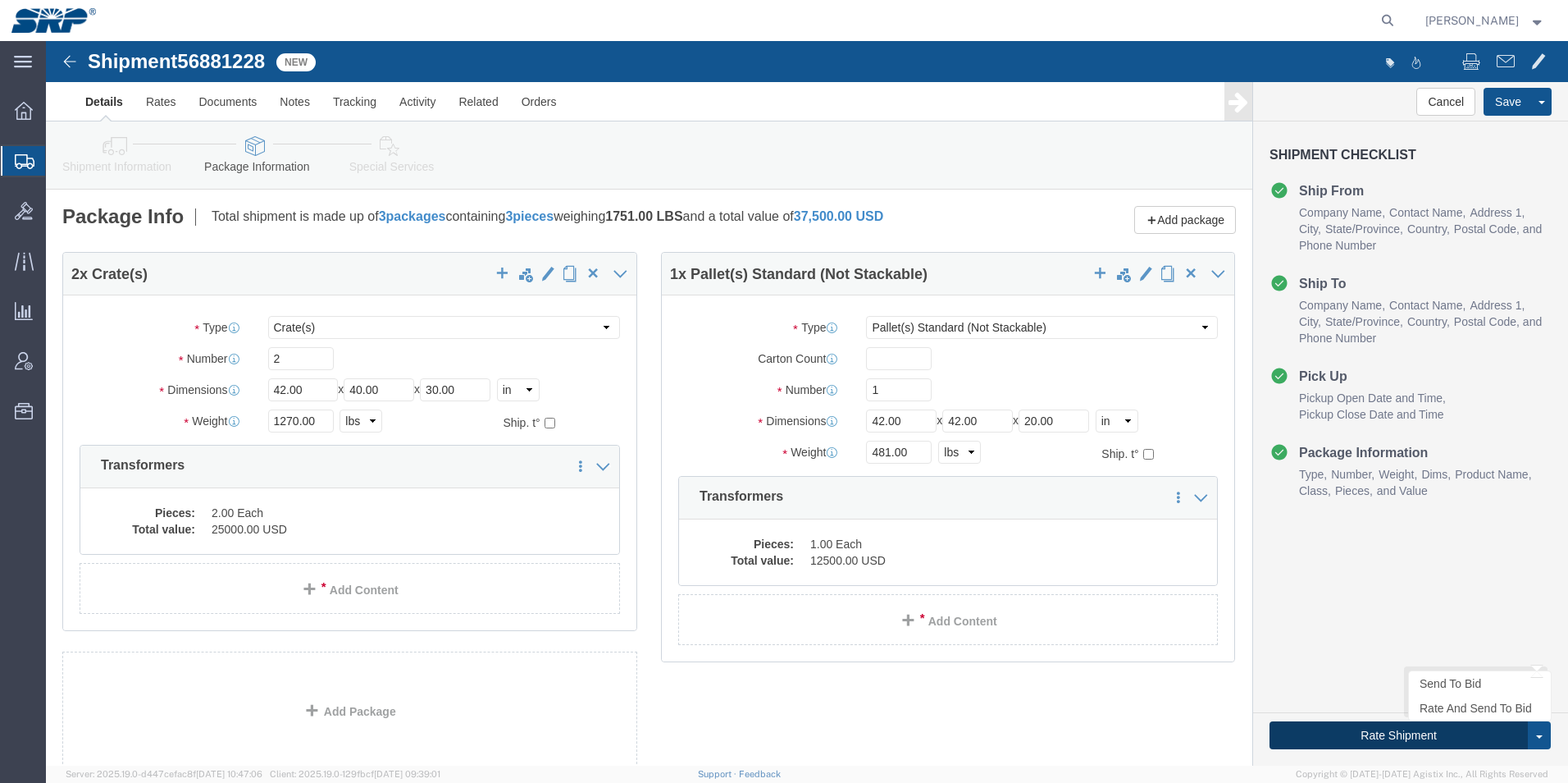
click button "Rate Shipment"
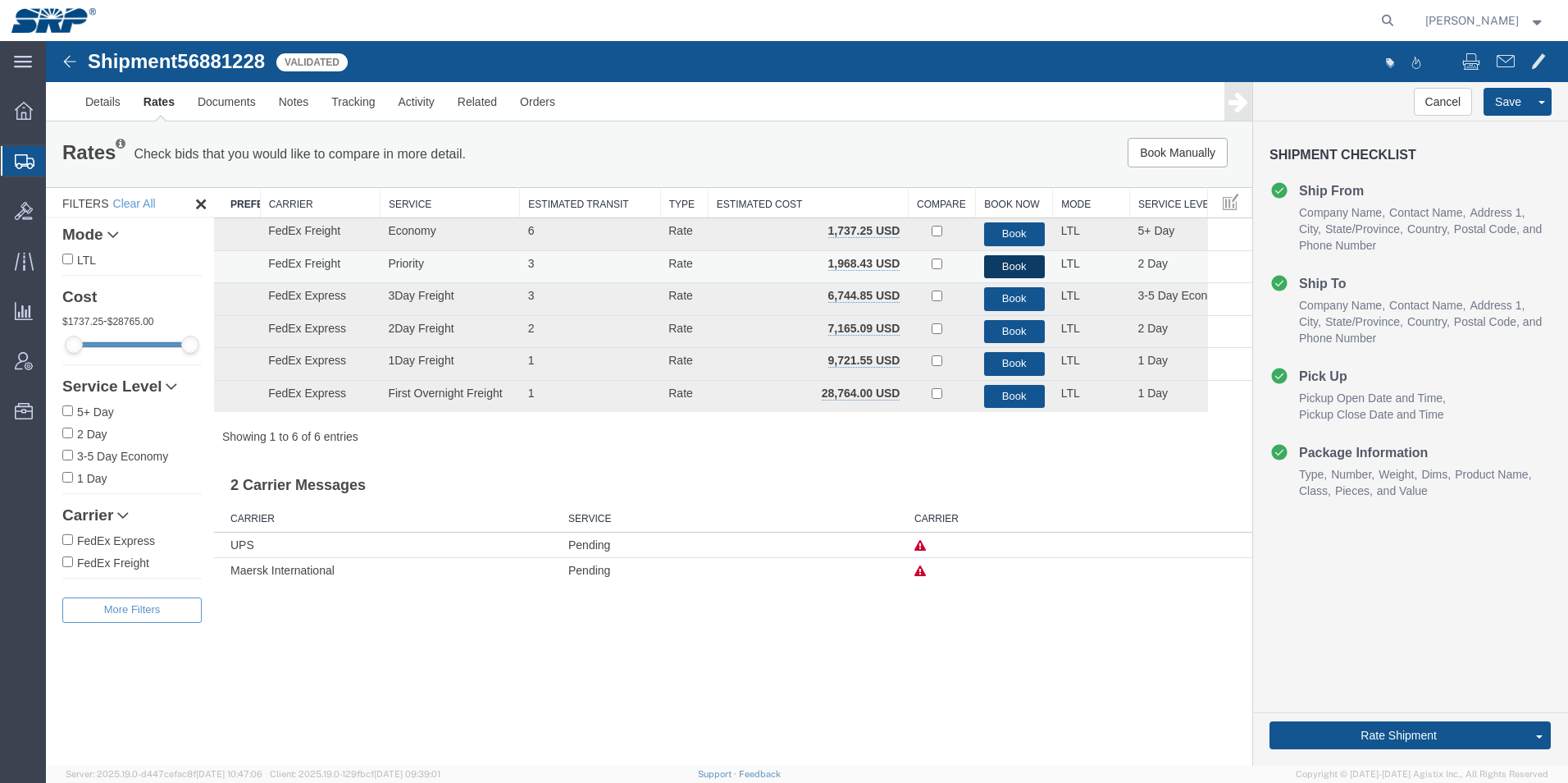
click at [1000, 268] on button "Book" at bounding box center [1014, 267] width 61 height 23
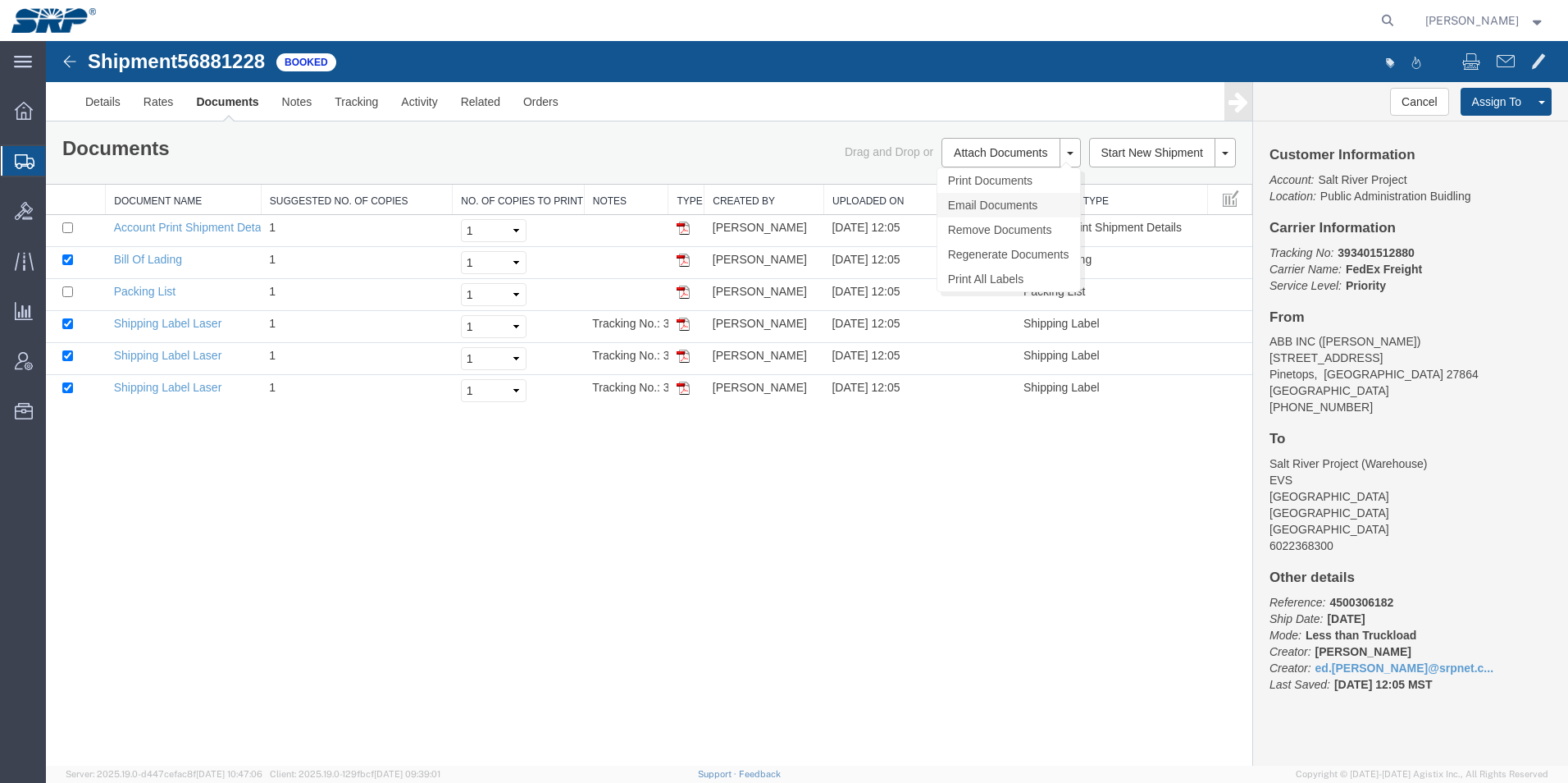
click at [966, 206] on link "Email Documents" at bounding box center [1009, 205] width 143 height 24
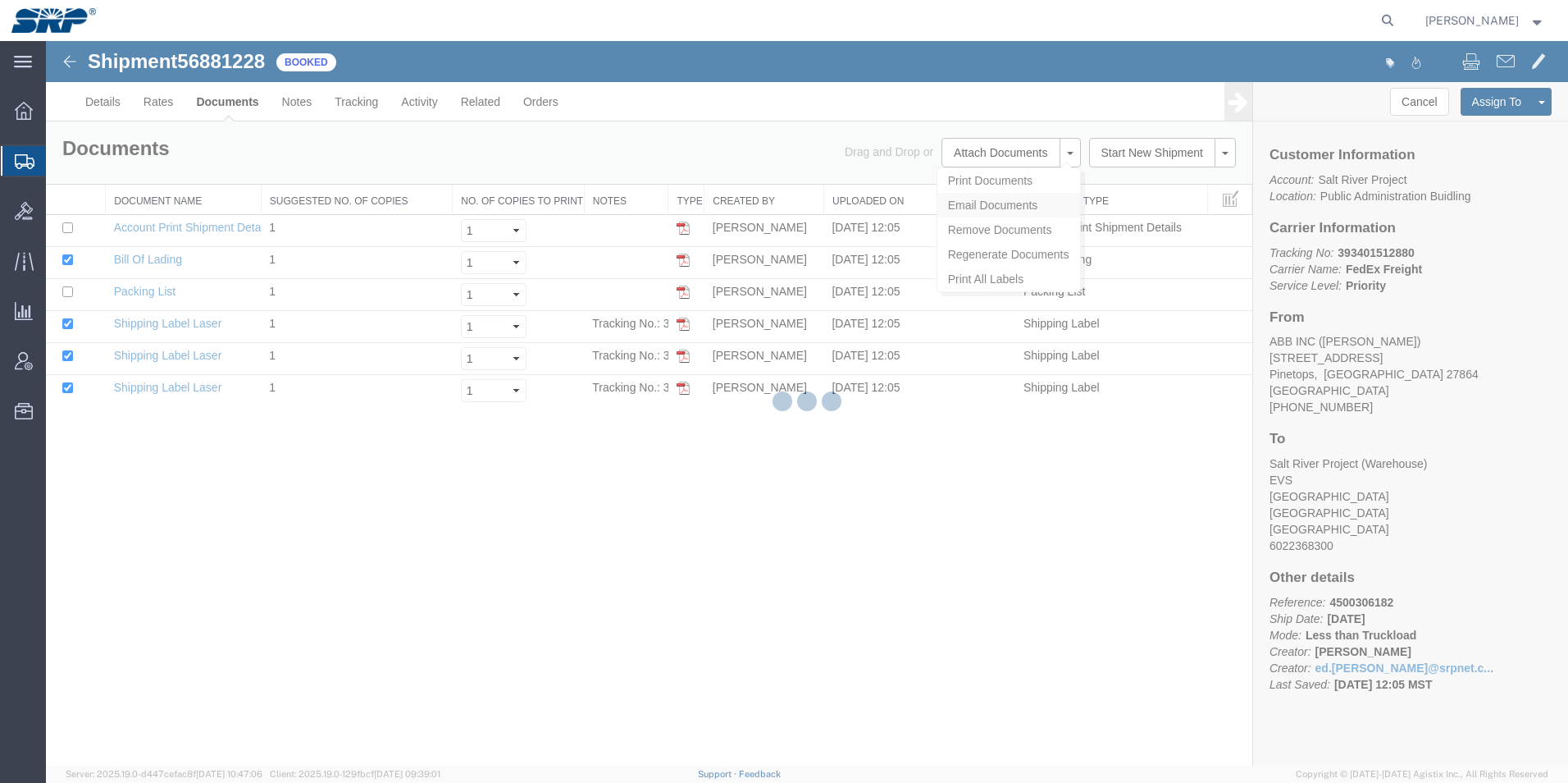
checkbox input "true"
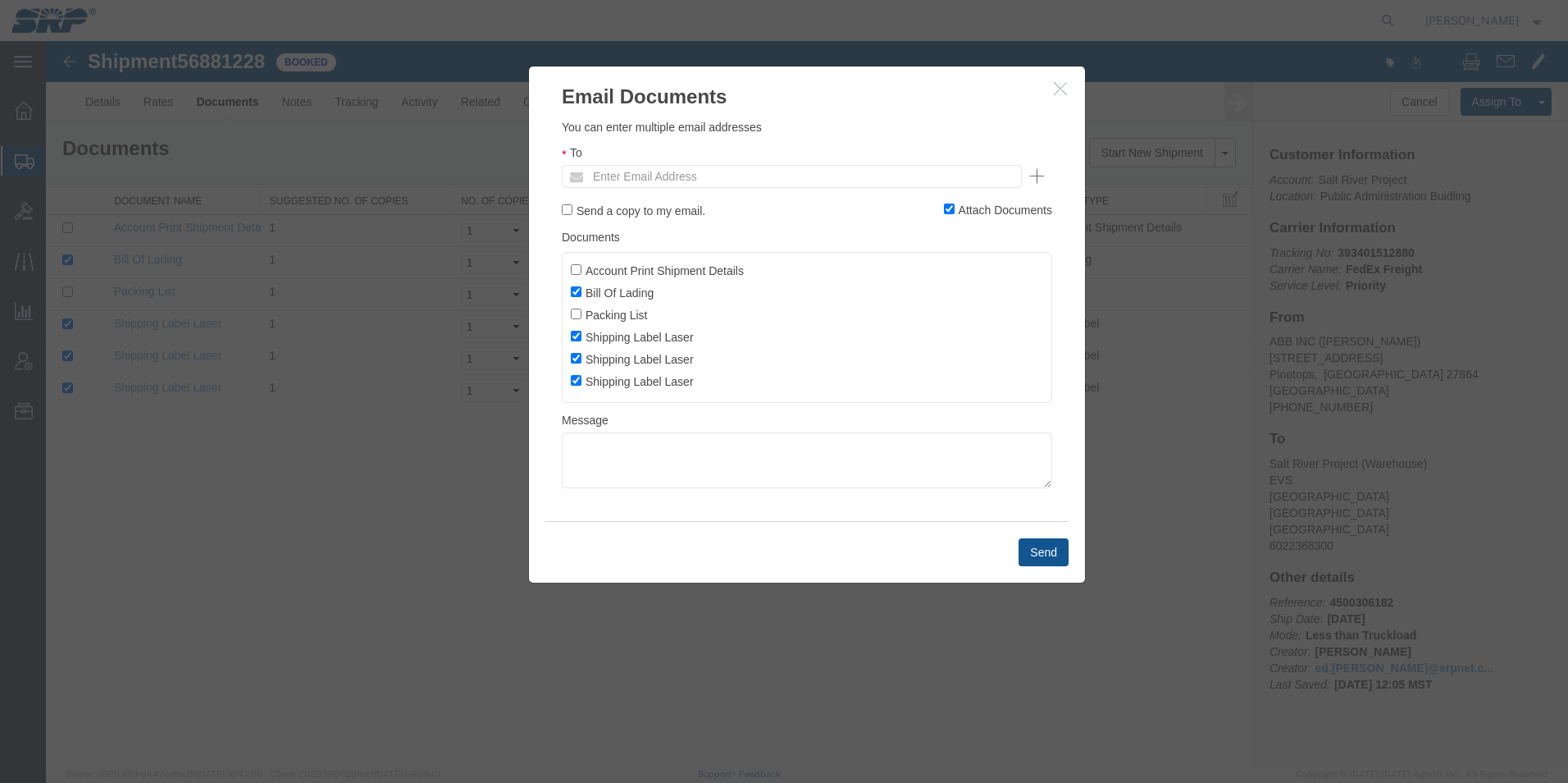
click at [775, 163] on div "To Enter Email Address" at bounding box center [807, 165] width 491 height 44
click at [763, 170] on input "text" at bounding box center [680, 177] width 192 height 22
type input "ed.s"
type input "Enter Email Address"
click at [1066, 91] on icon "button" at bounding box center [1060, 88] width 13 height 14
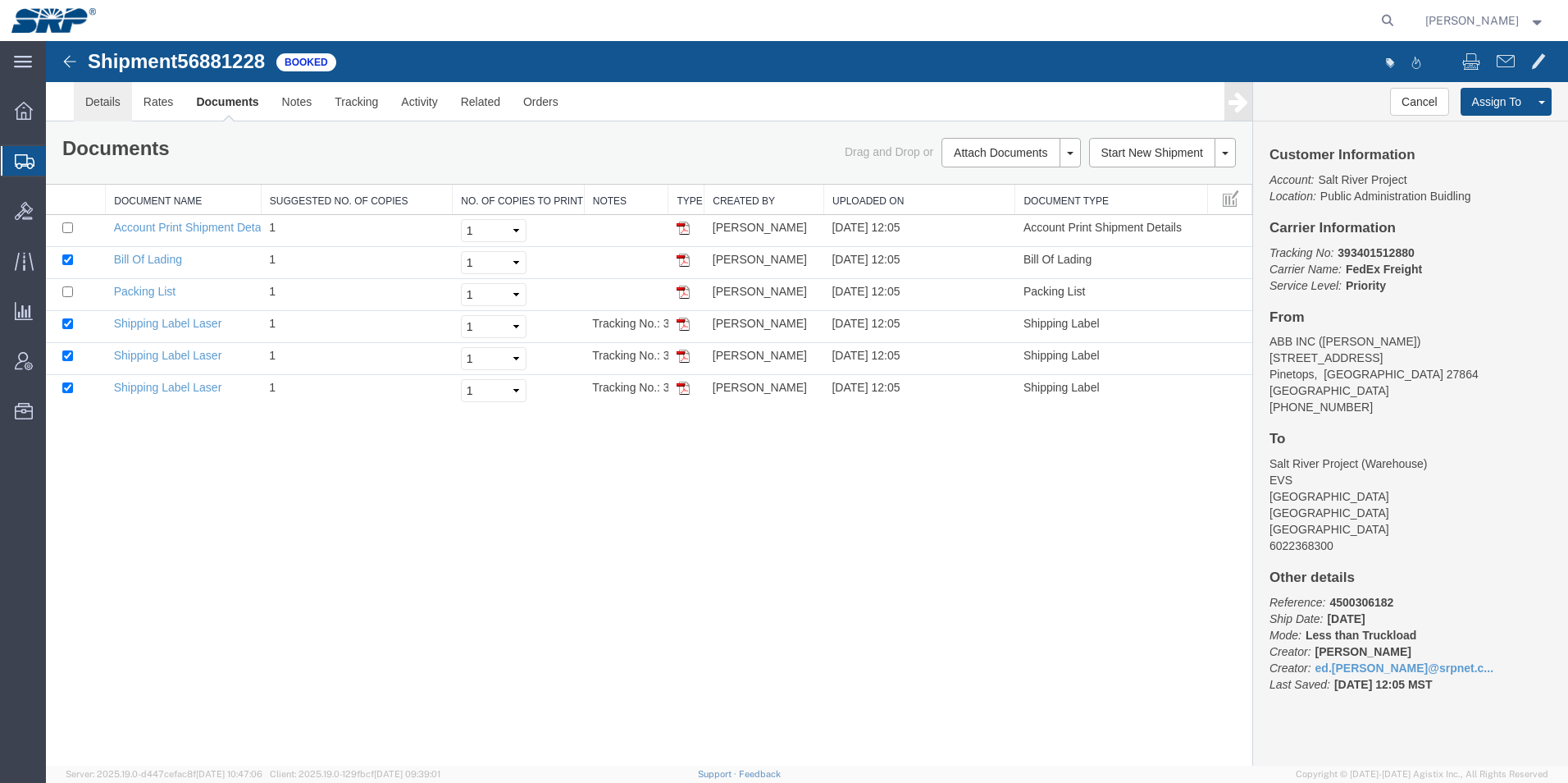
click at [96, 102] on link "Details" at bounding box center [103, 101] width 58 height 39
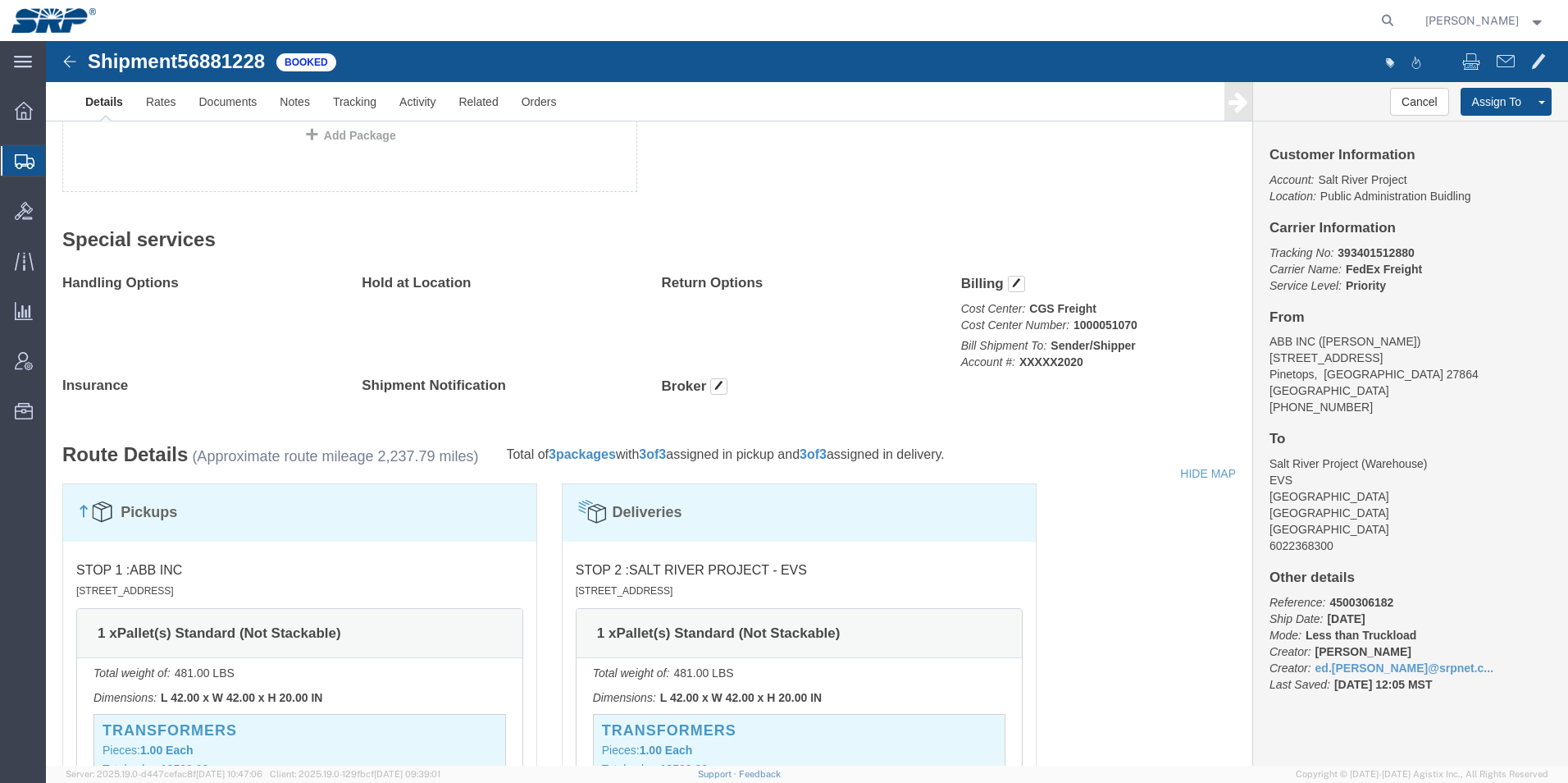
scroll to position [739, 0]
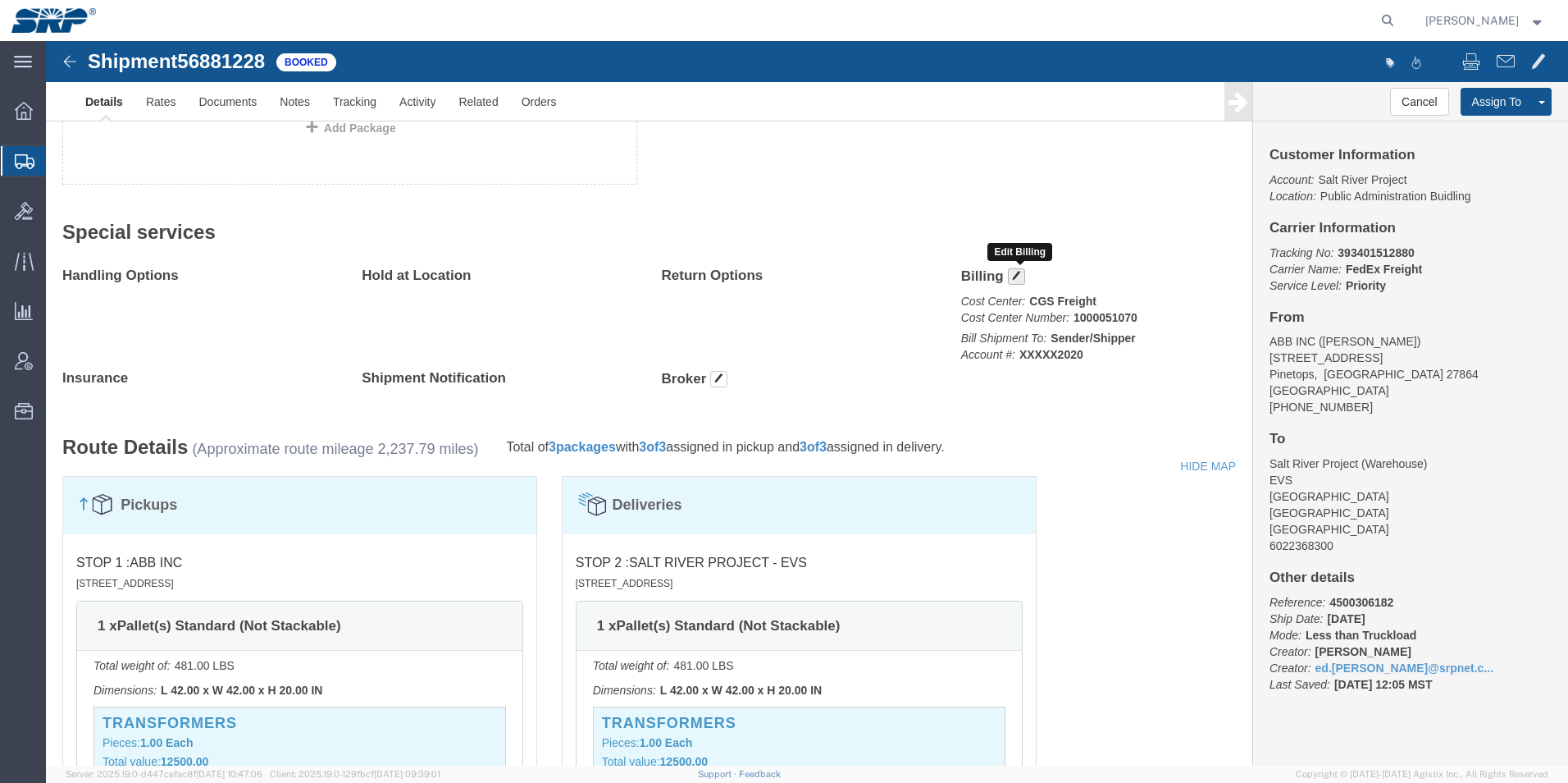
click button "button"
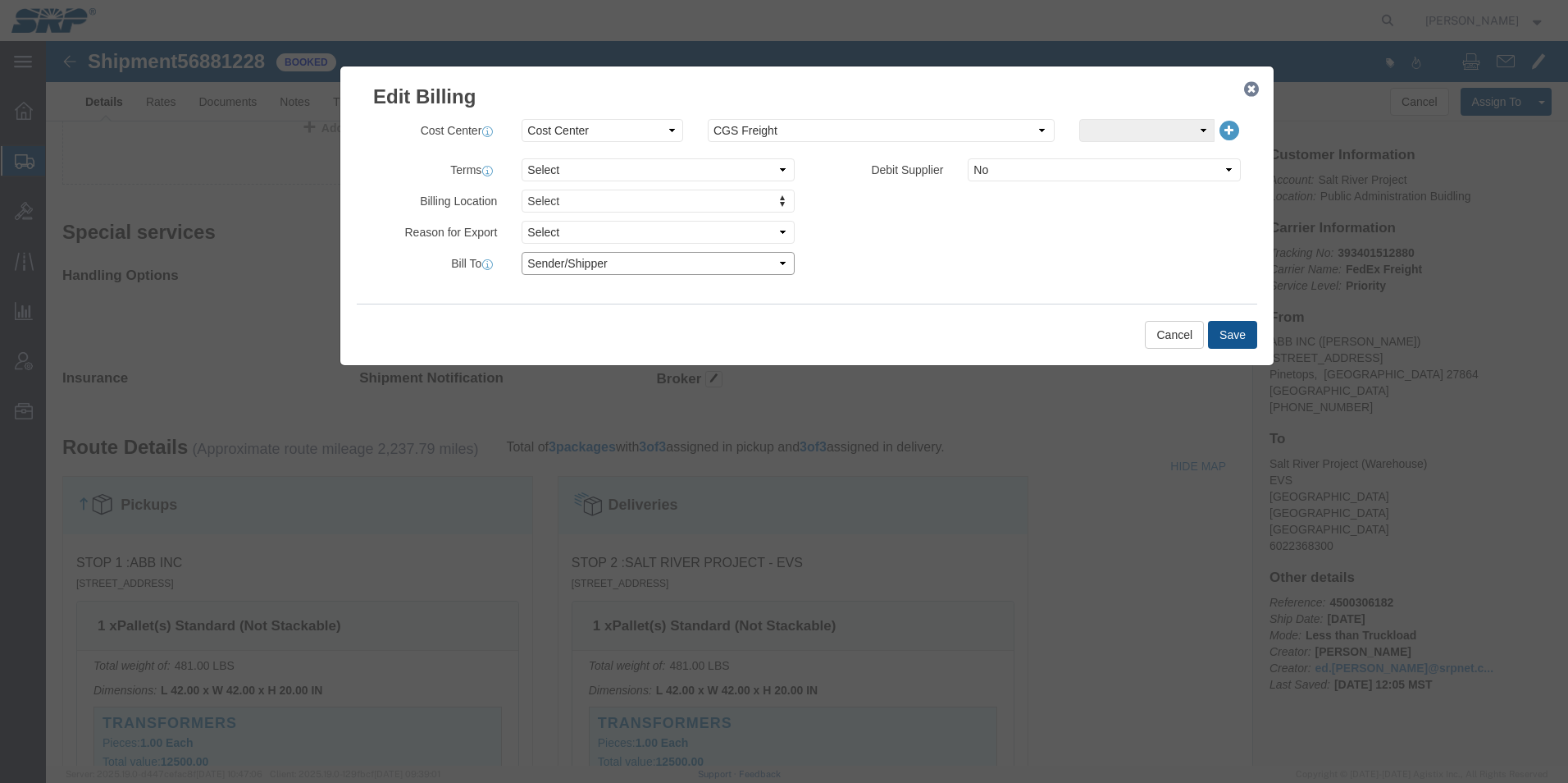
click select "Select Recipient Account Sender/Shipper Third Party Account"
select select "RCPN"
click select "Select Recipient Account Sender/Shipper Third Party Account"
type input "Salt River Project"
type input "[GEOGRAPHIC_DATA]"
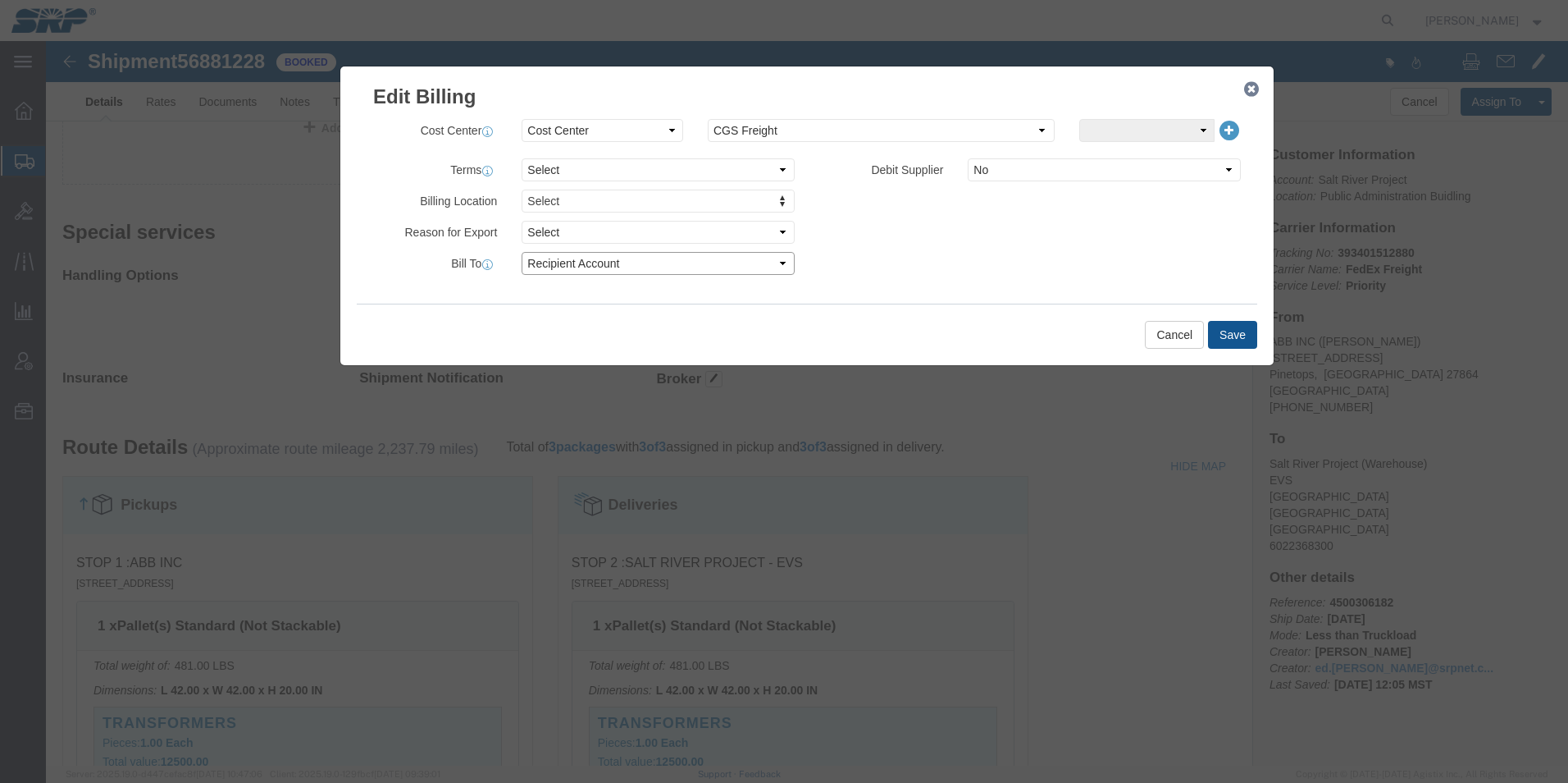
select select "US"
select select "AZ"
type input "6022368300"
type input "Warehouse"
type input "Mesa"
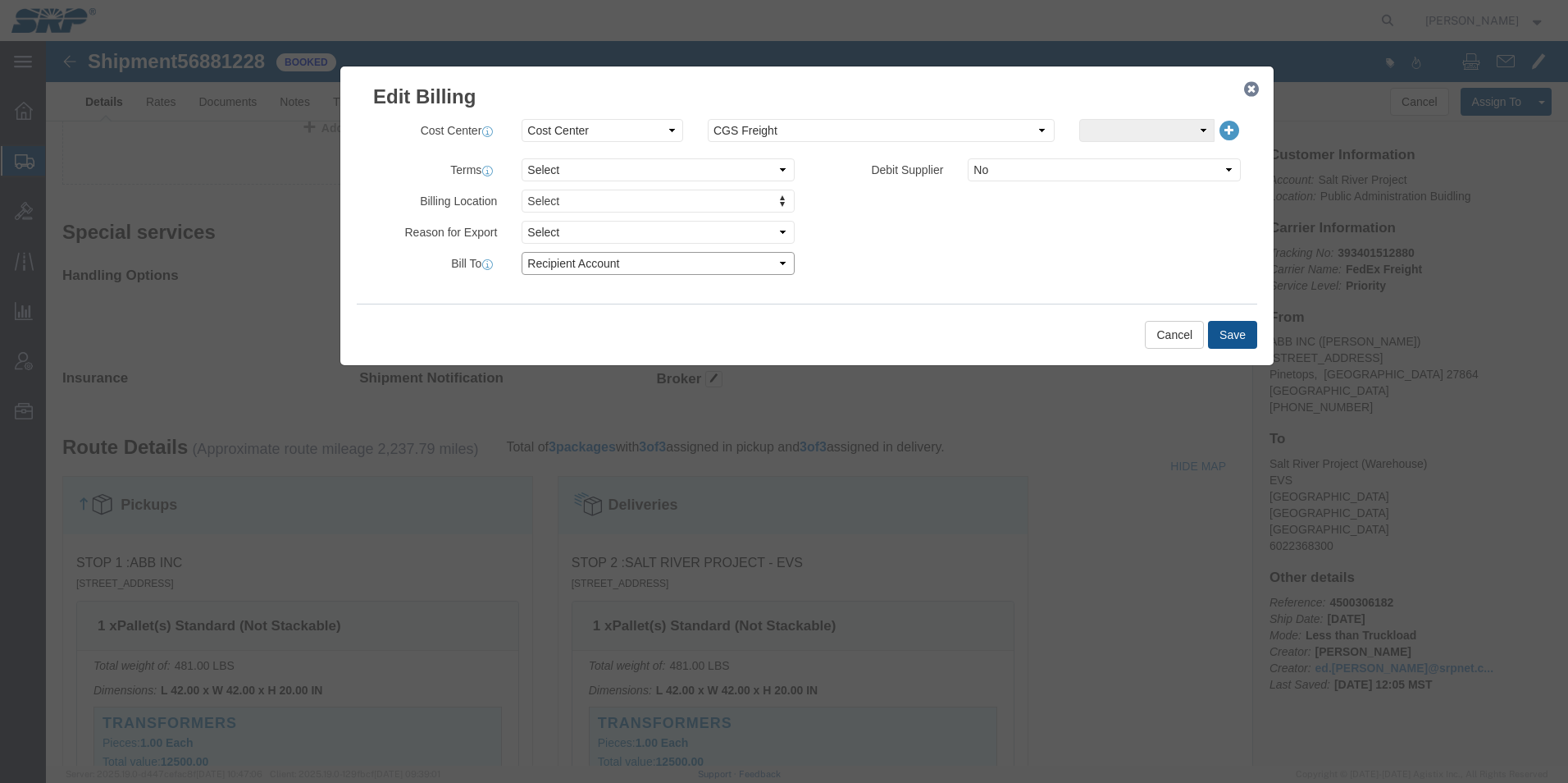
type input "85207"
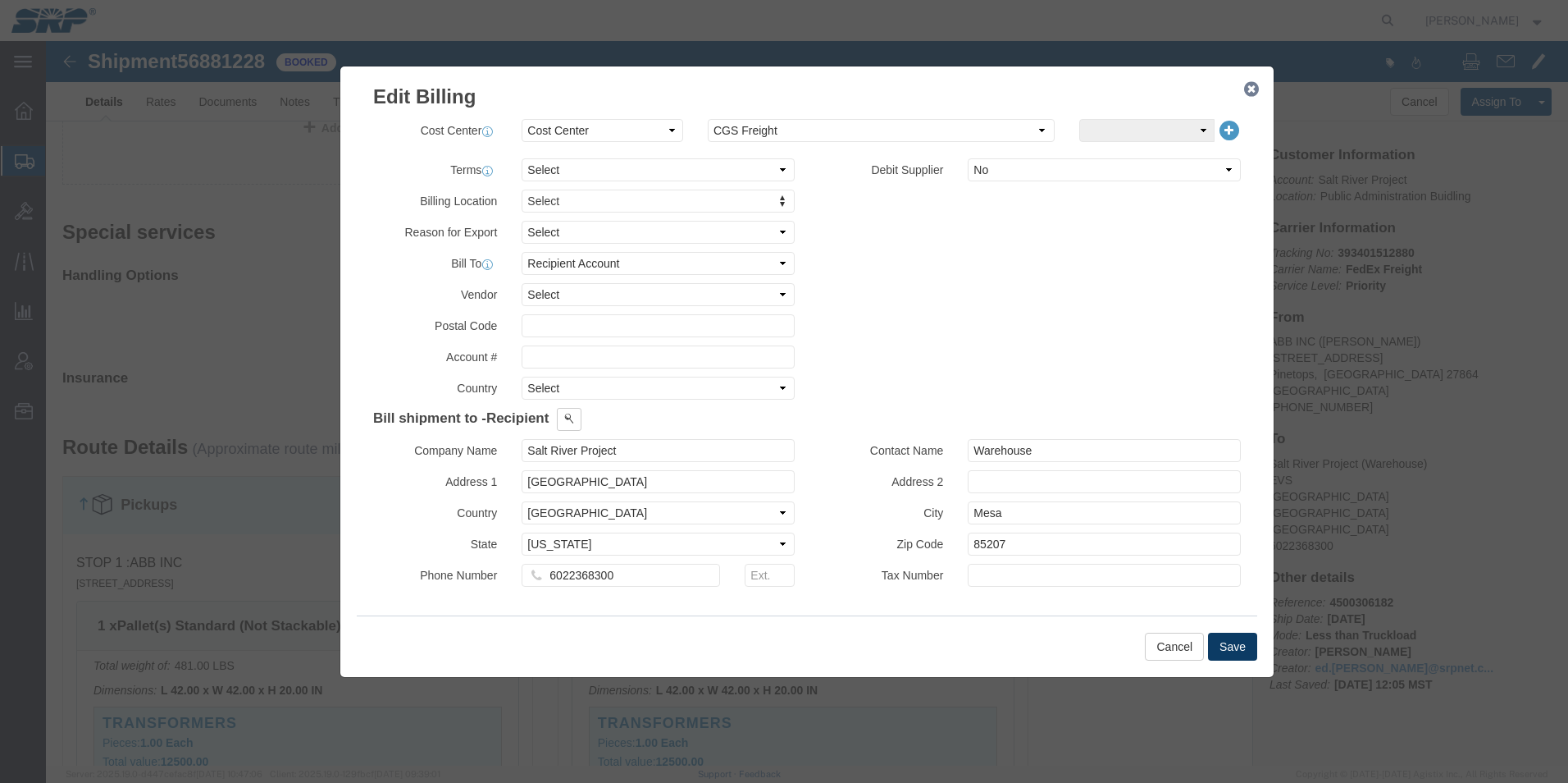
click button "Save"
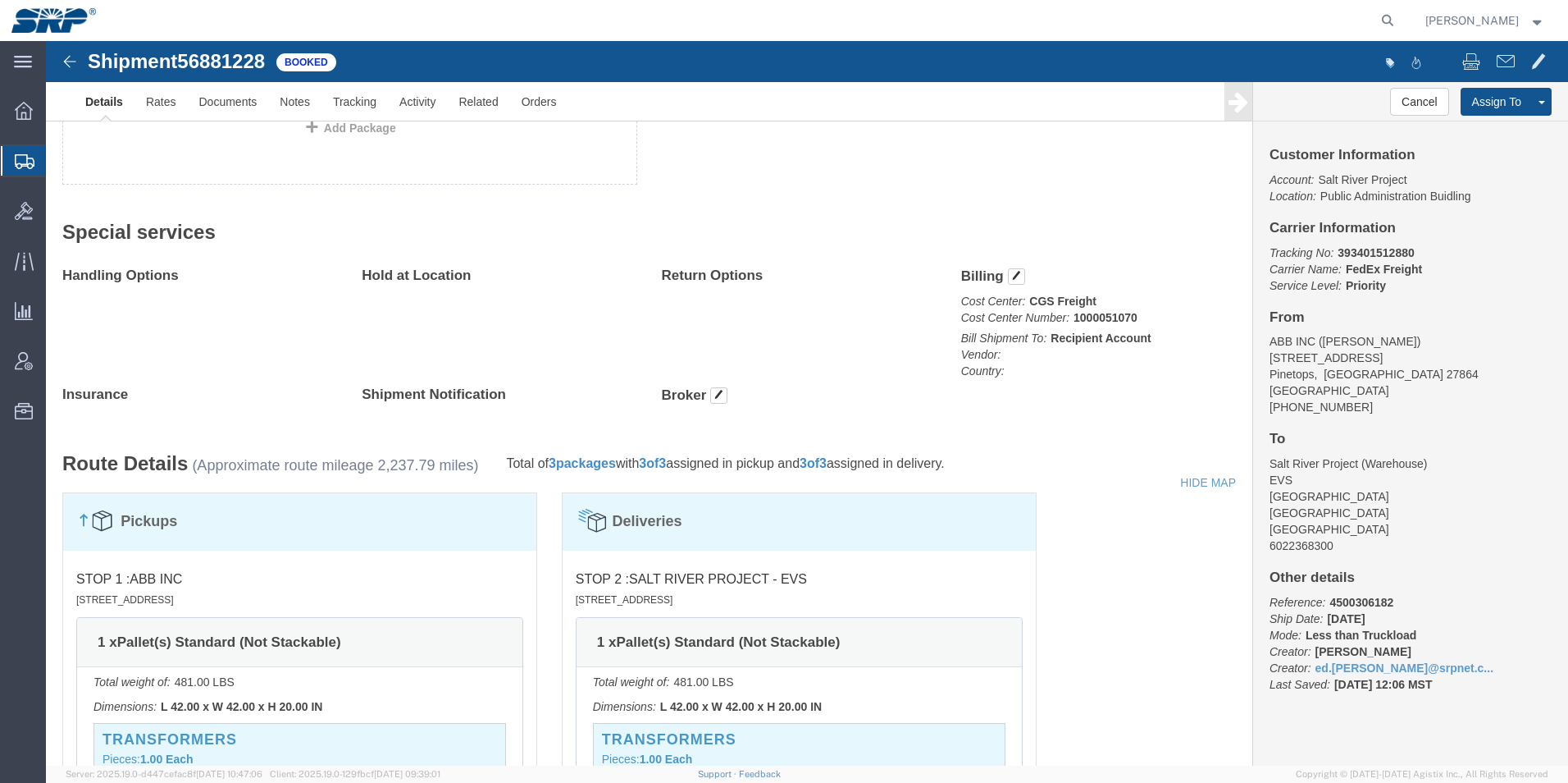
scroll to position [329, 0]
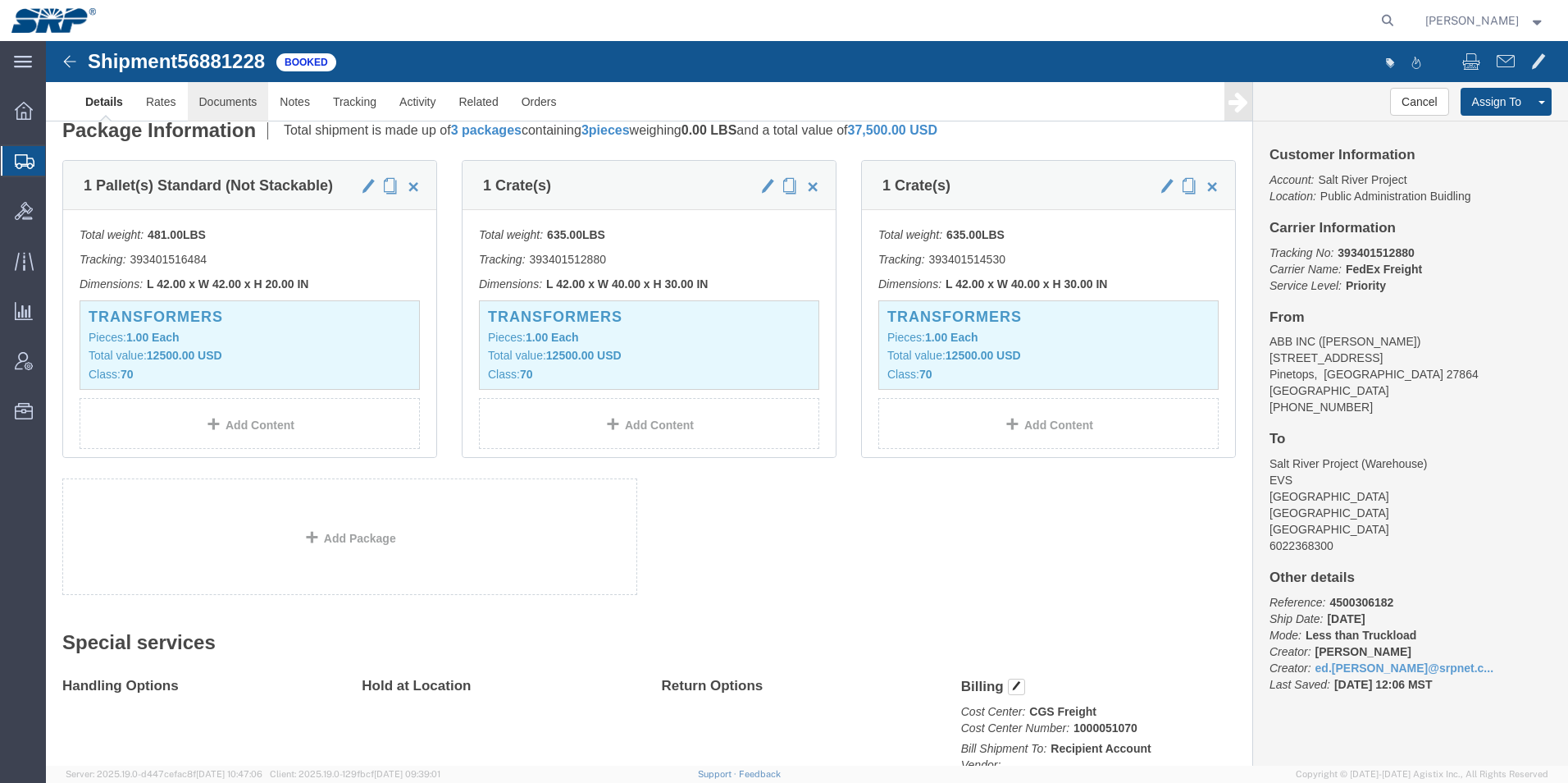
click link "Documents"
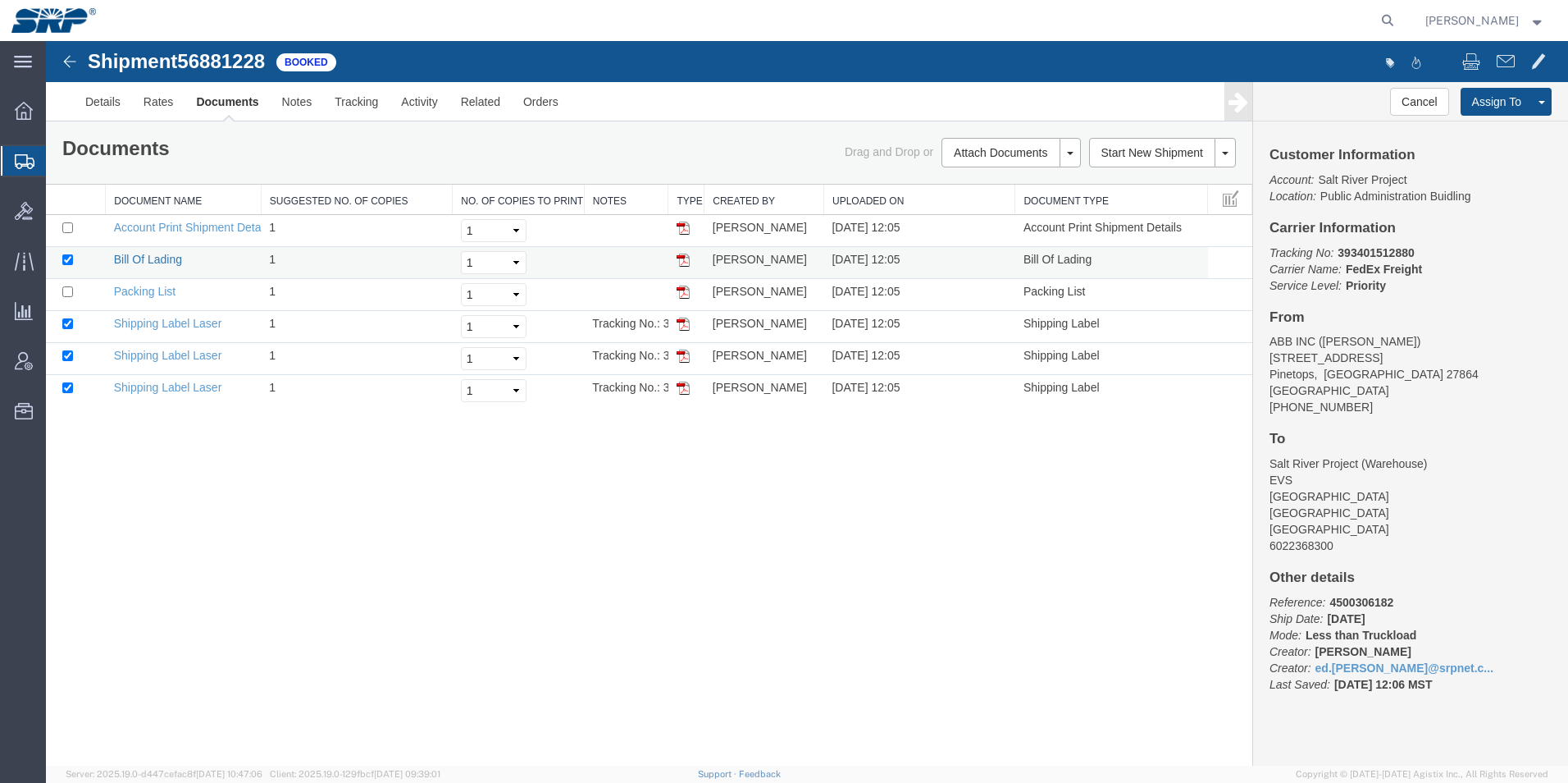
click at [133, 263] on link "Bill Of Lading" at bounding box center [148, 259] width 69 height 13
click at [1007, 205] on link "Email Documents" at bounding box center [1009, 205] width 143 height 24
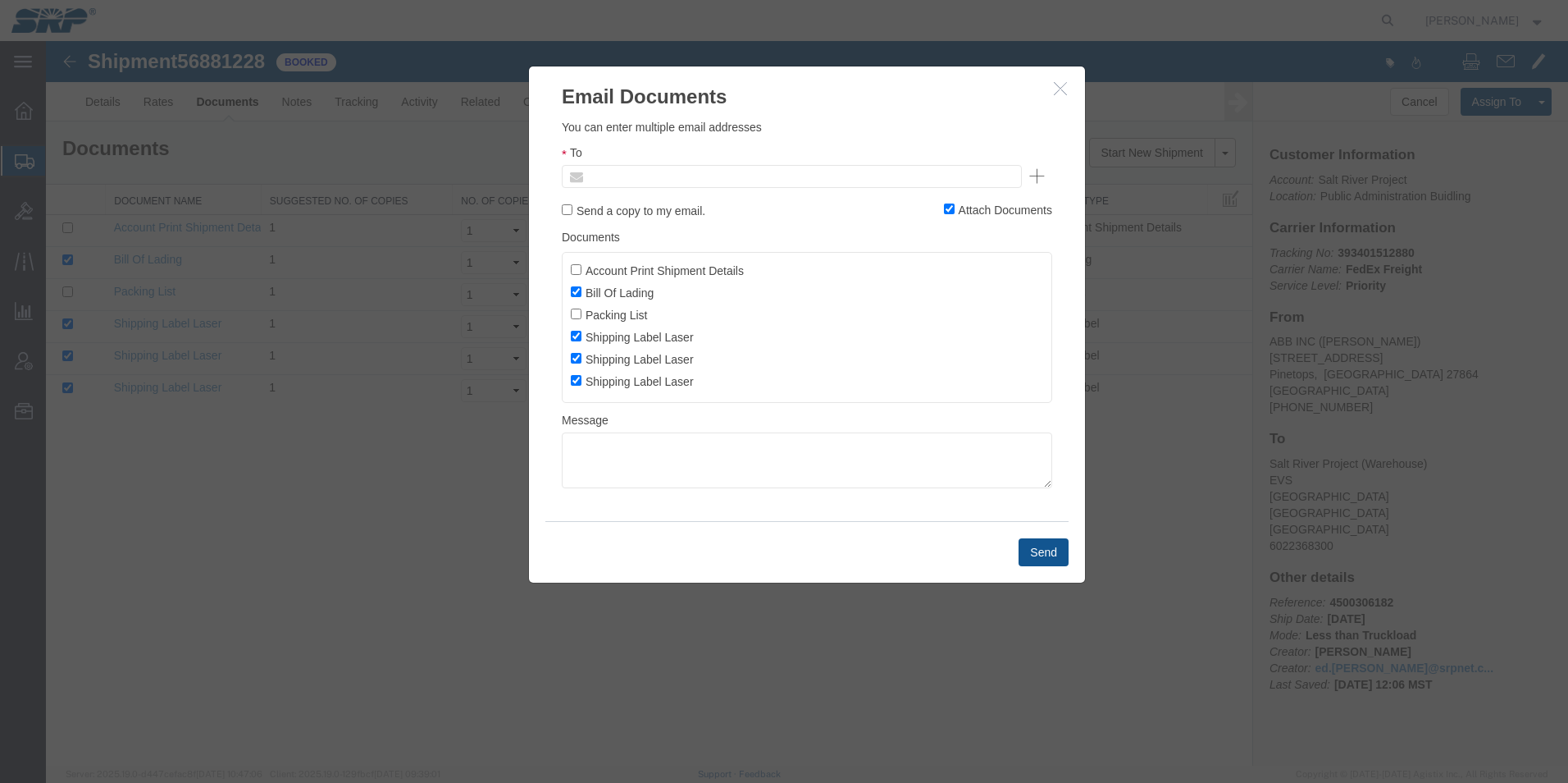
click at [692, 179] on input "text" at bounding box center [680, 177] width 192 height 22
type input "ed.s"
type input "[EMAIL_ADDRESS][PERSON_NAME][DOMAIN_NAME]"
click at [1050, 551] on button "Send" at bounding box center [1043, 552] width 50 height 28
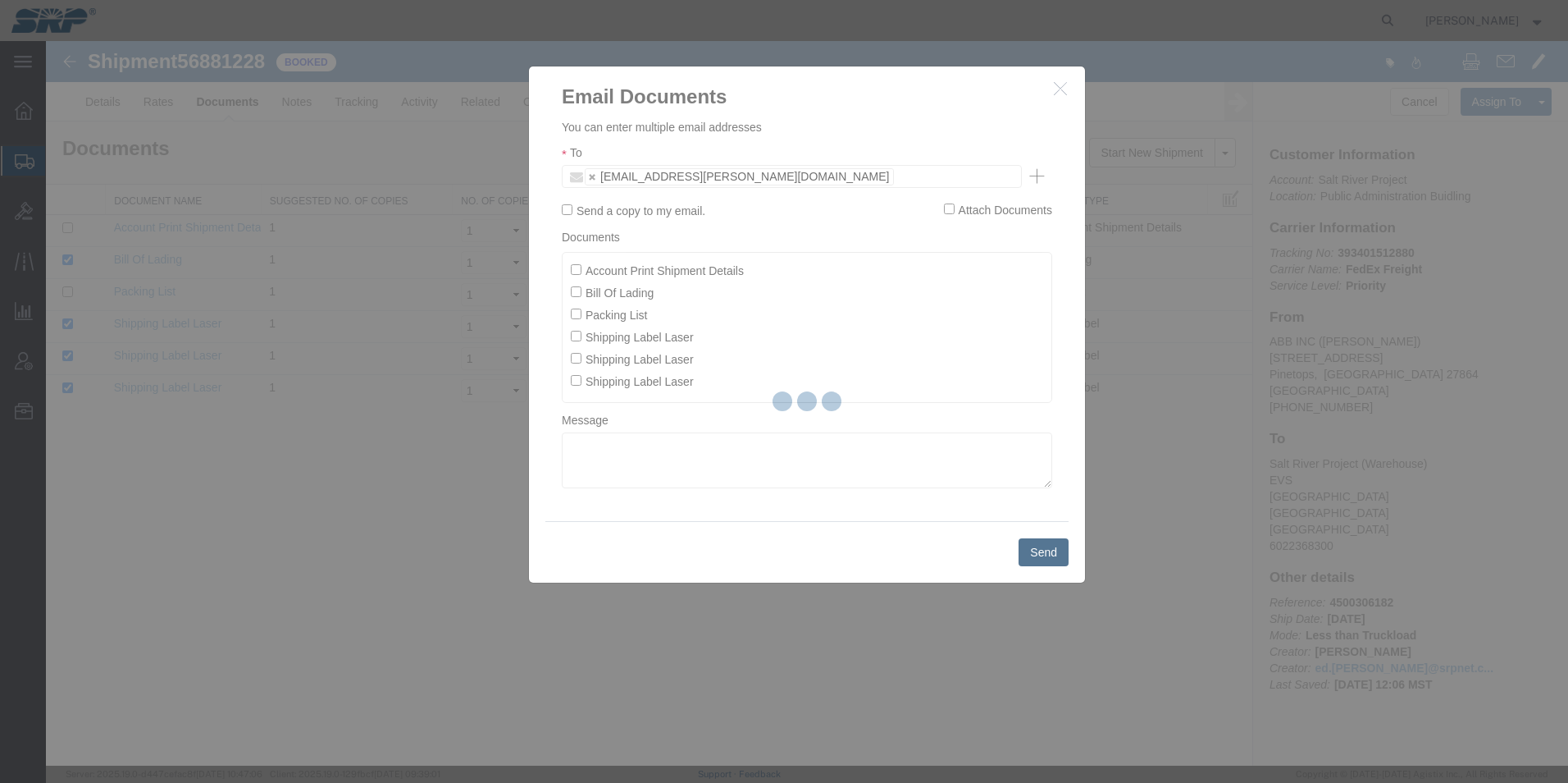
checkbox input "false"
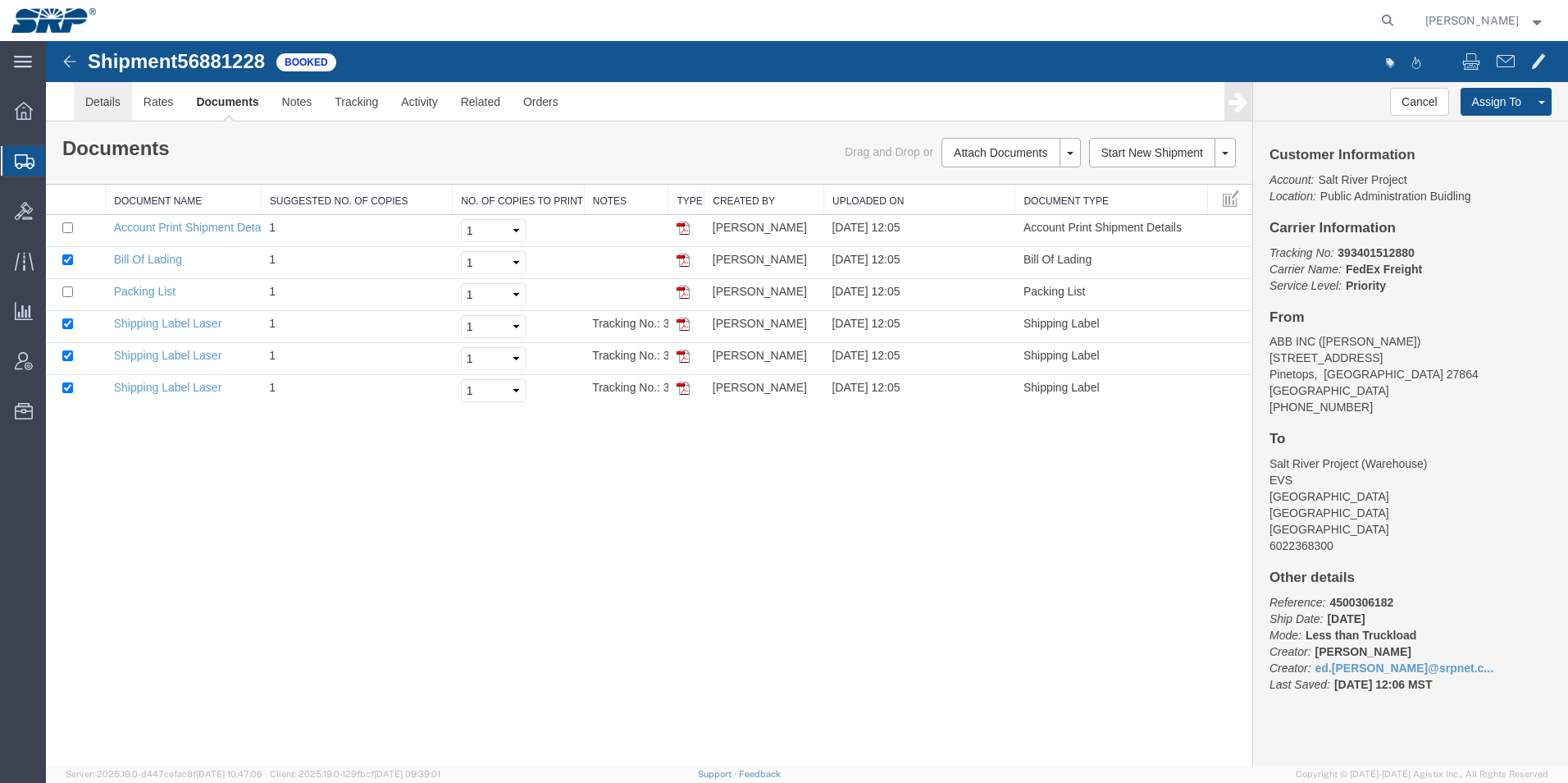
click at [104, 91] on link "Details" at bounding box center [103, 101] width 58 height 39
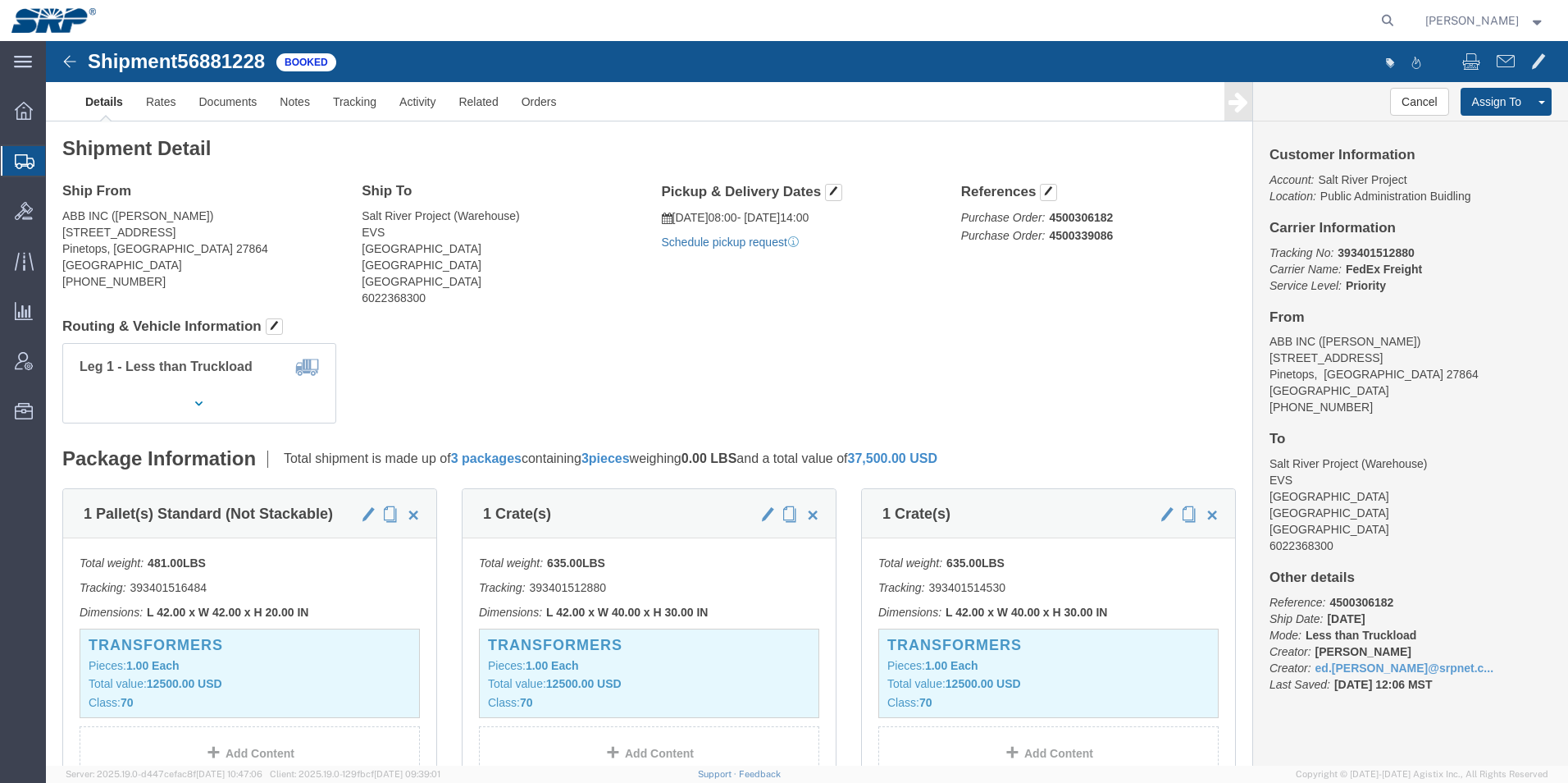
click link "Schedule pickup request"
click at [11, 159] on div at bounding box center [23, 161] width 46 height 29
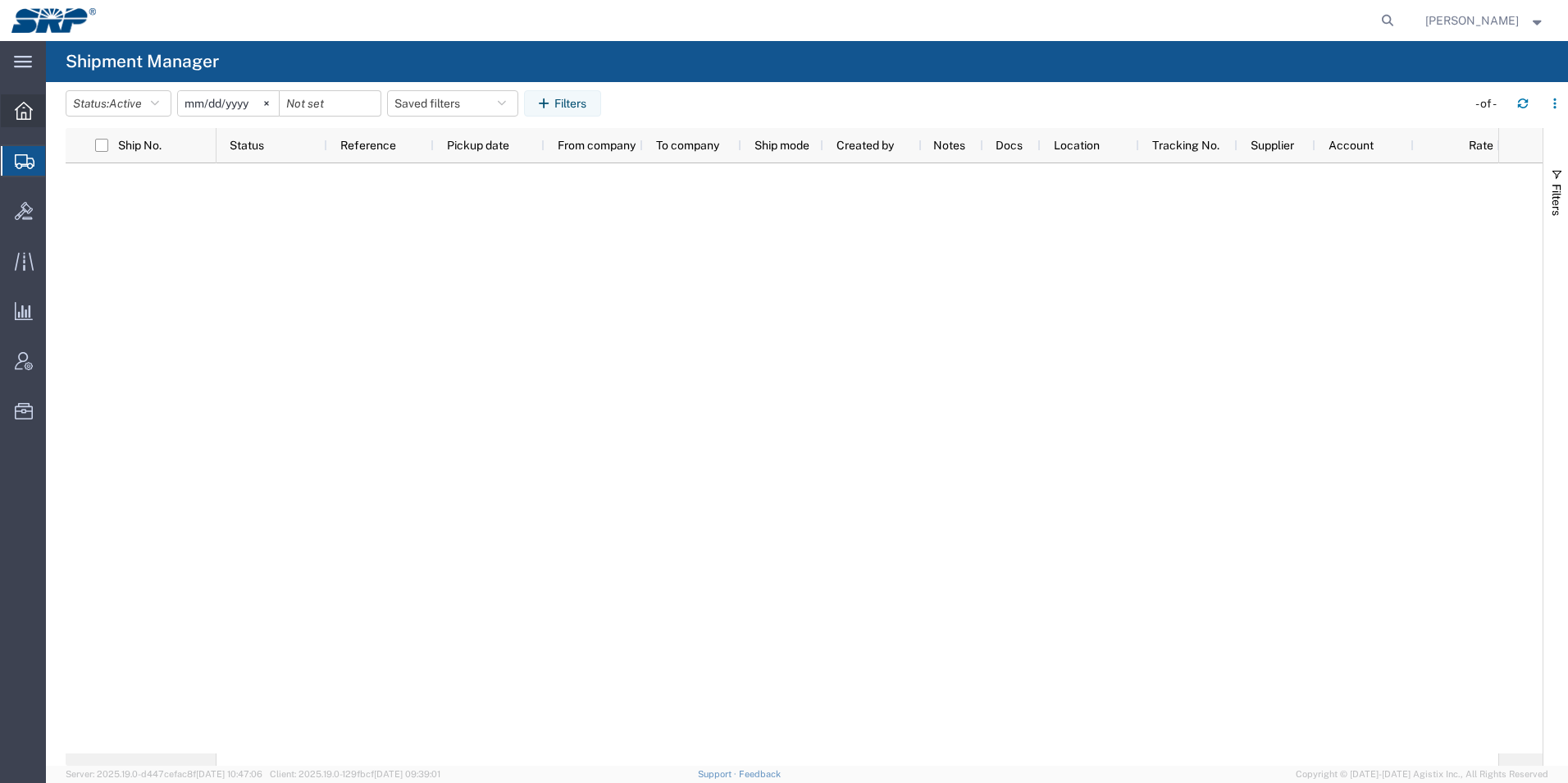
click at [22, 115] on icon at bounding box center [23, 110] width 18 height 18
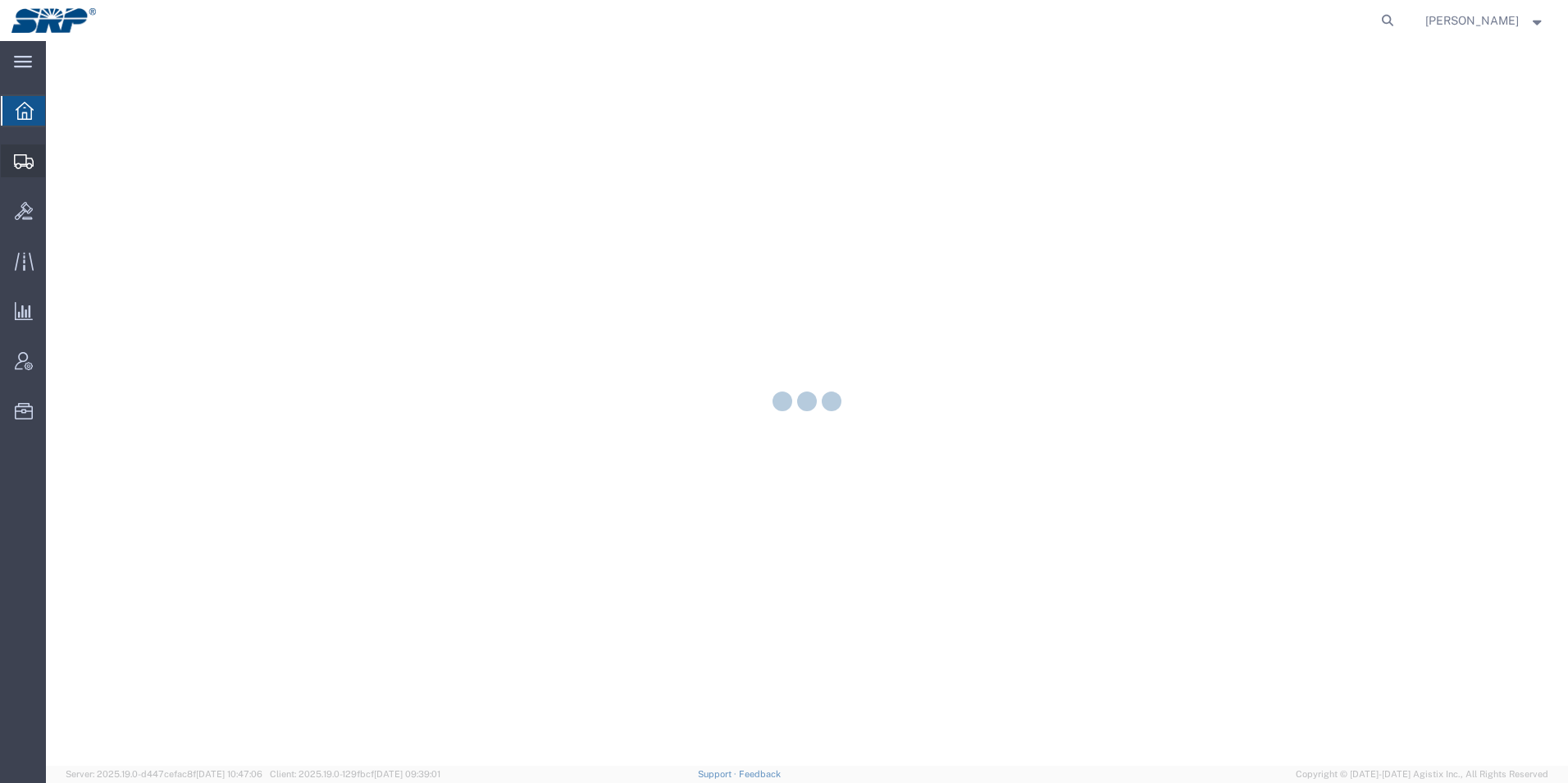
click at [14, 164] on icon at bounding box center [23, 161] width 20 height 15
